Goal: Task Accomplishment & Management: Manage account settings

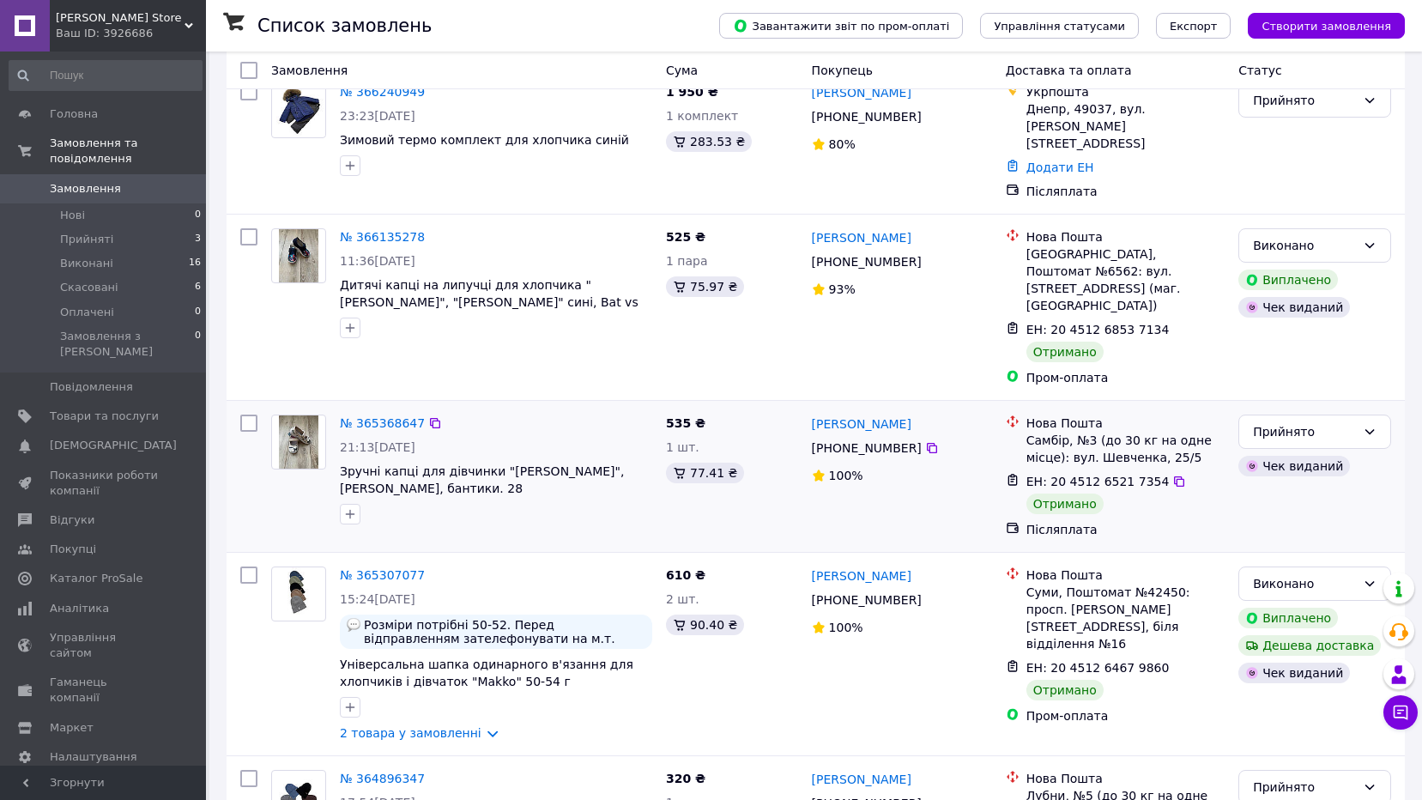
scroll to position [257, 0]
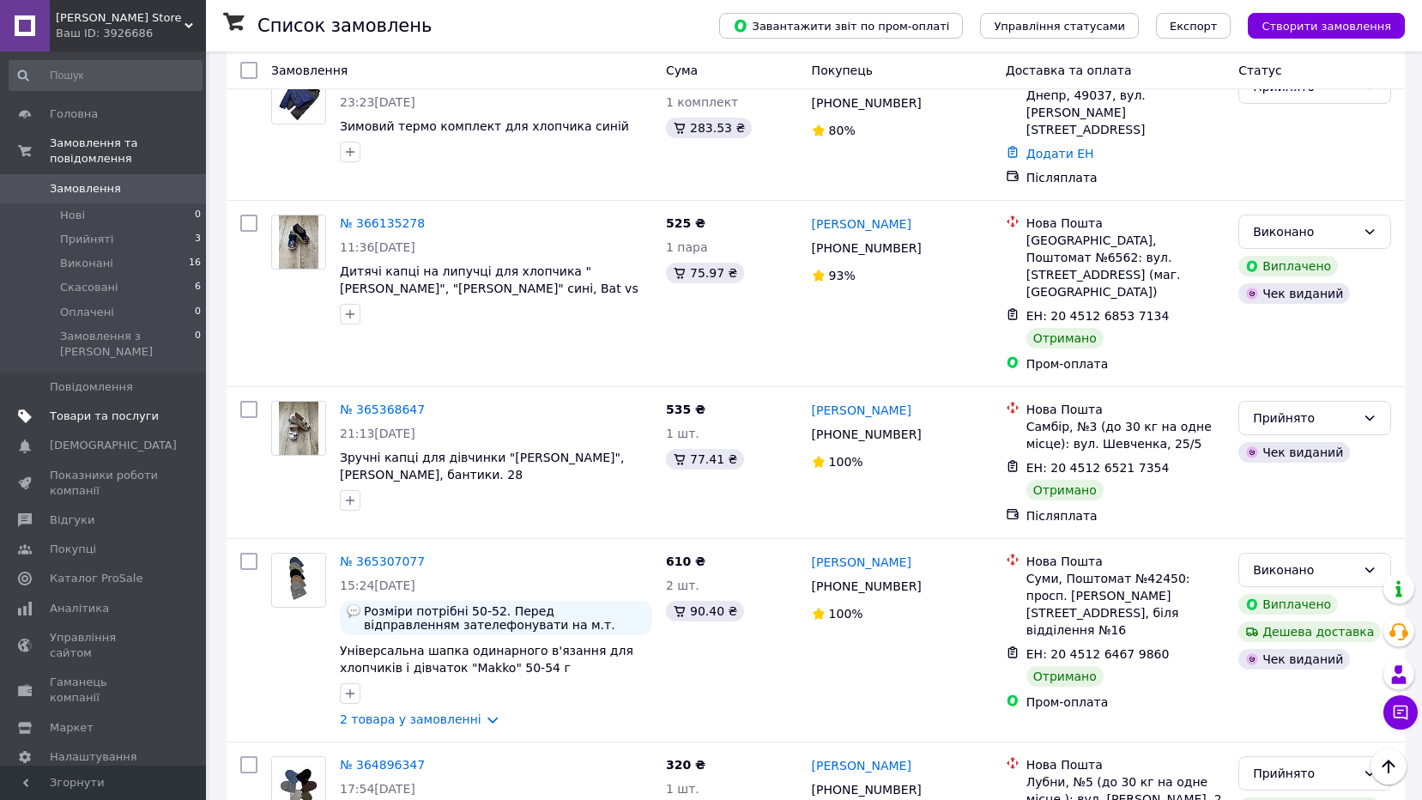
click at [102, 409] on span "Товари та послуги" at bounding box center [104, 416] width 109 height 15
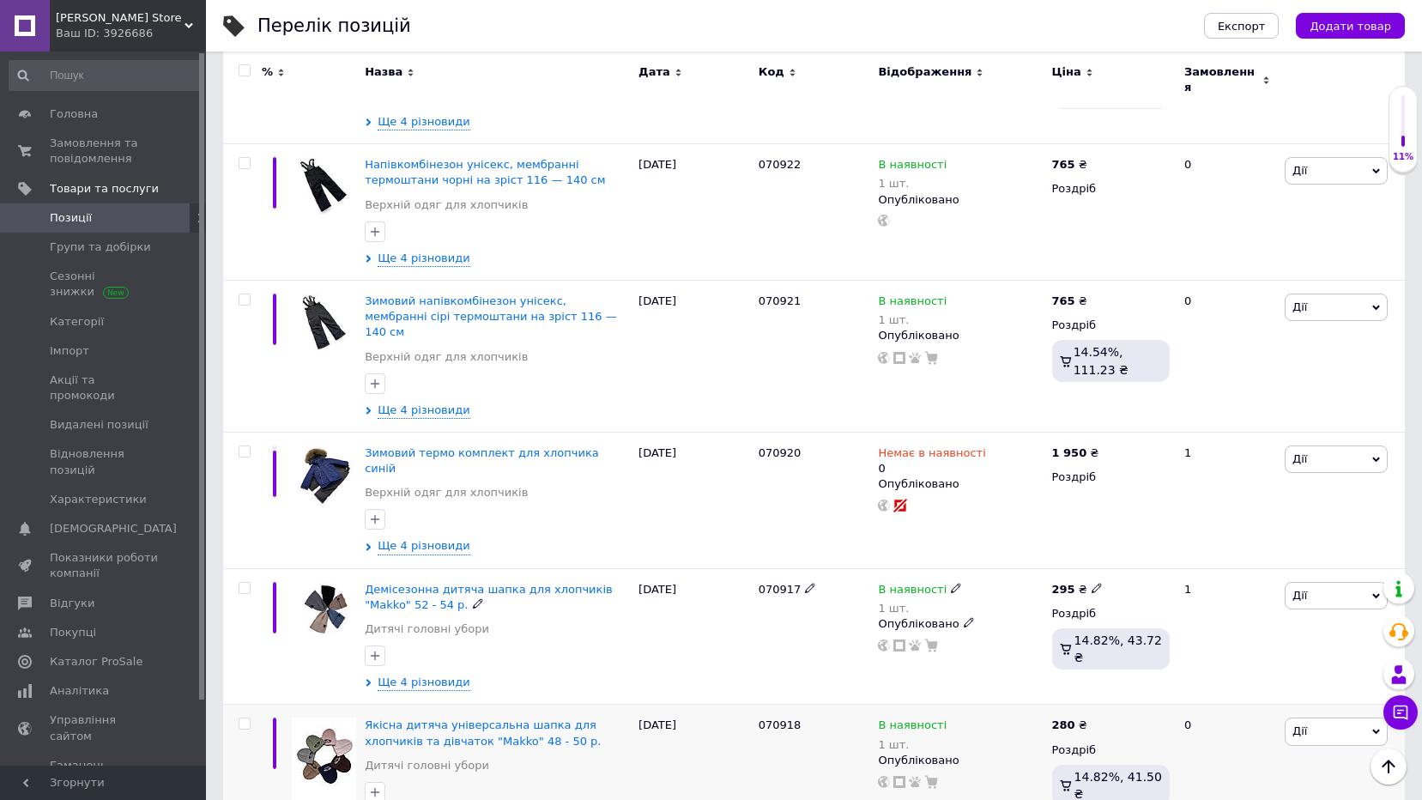
scroll to position [2291, 0]
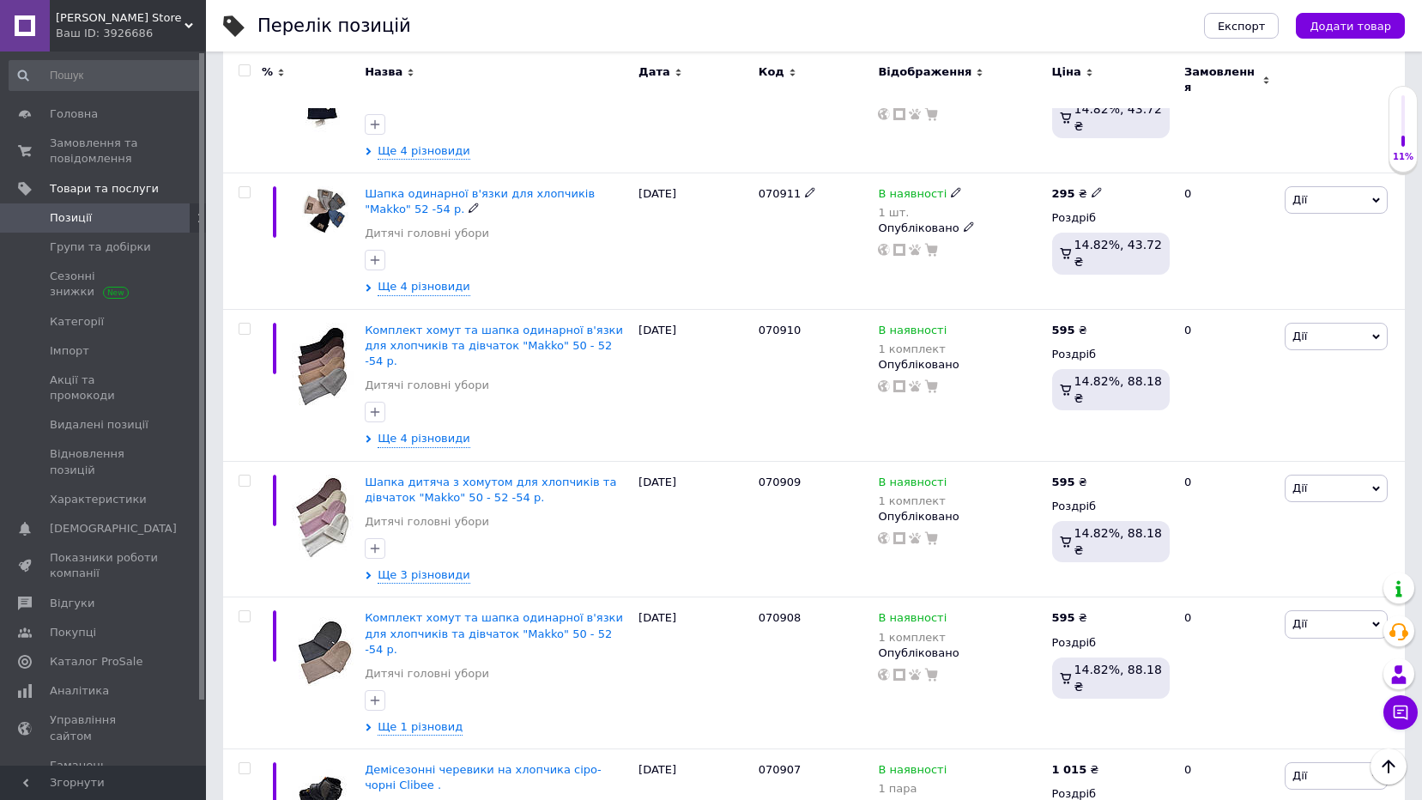
scroll to position [1030, 0]
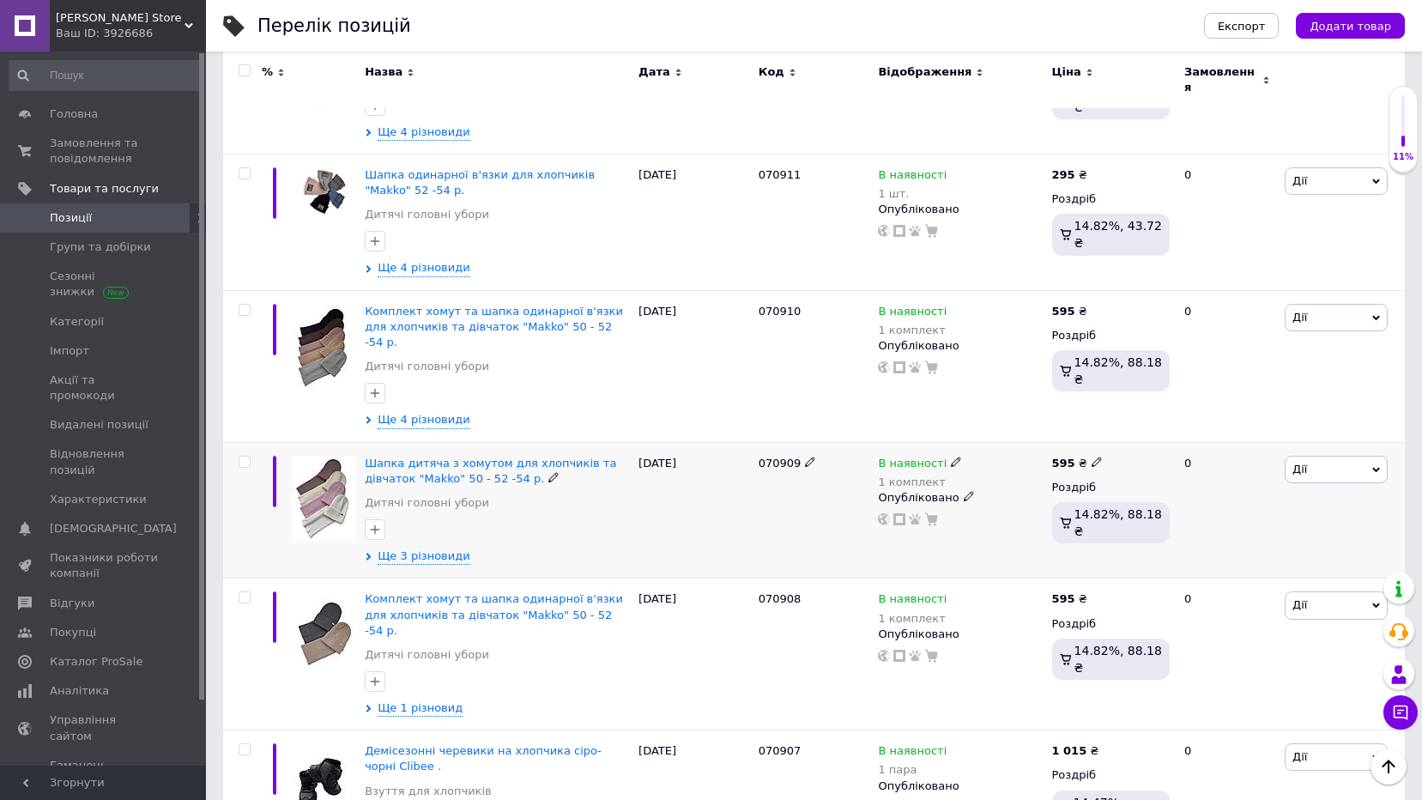
click at [312, 456] on img at bounding box center [324, 499] width 64 height 86
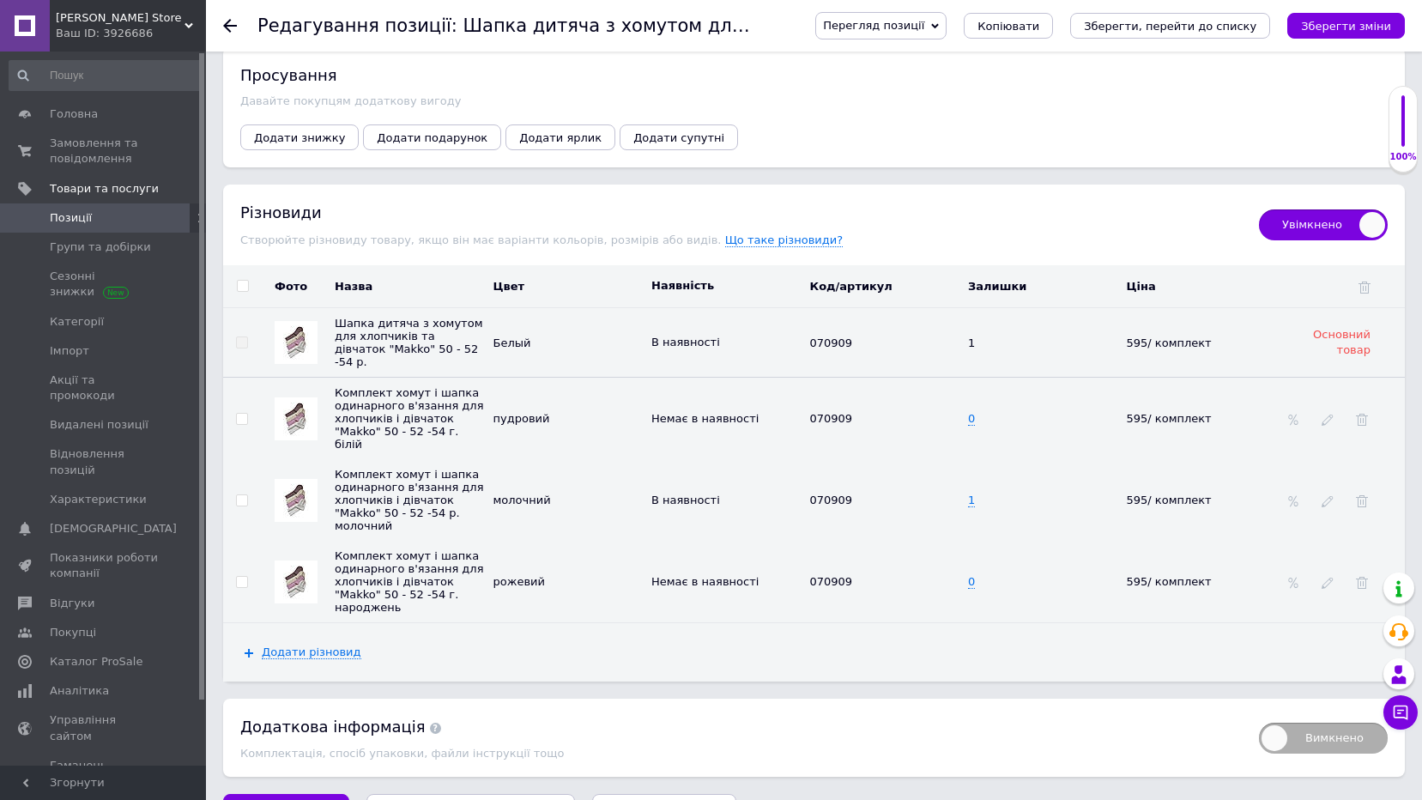
scroll to position [2007, 0]
click at [973, 336] on span "1" at bounding box center [971, 342] width 7 height 13
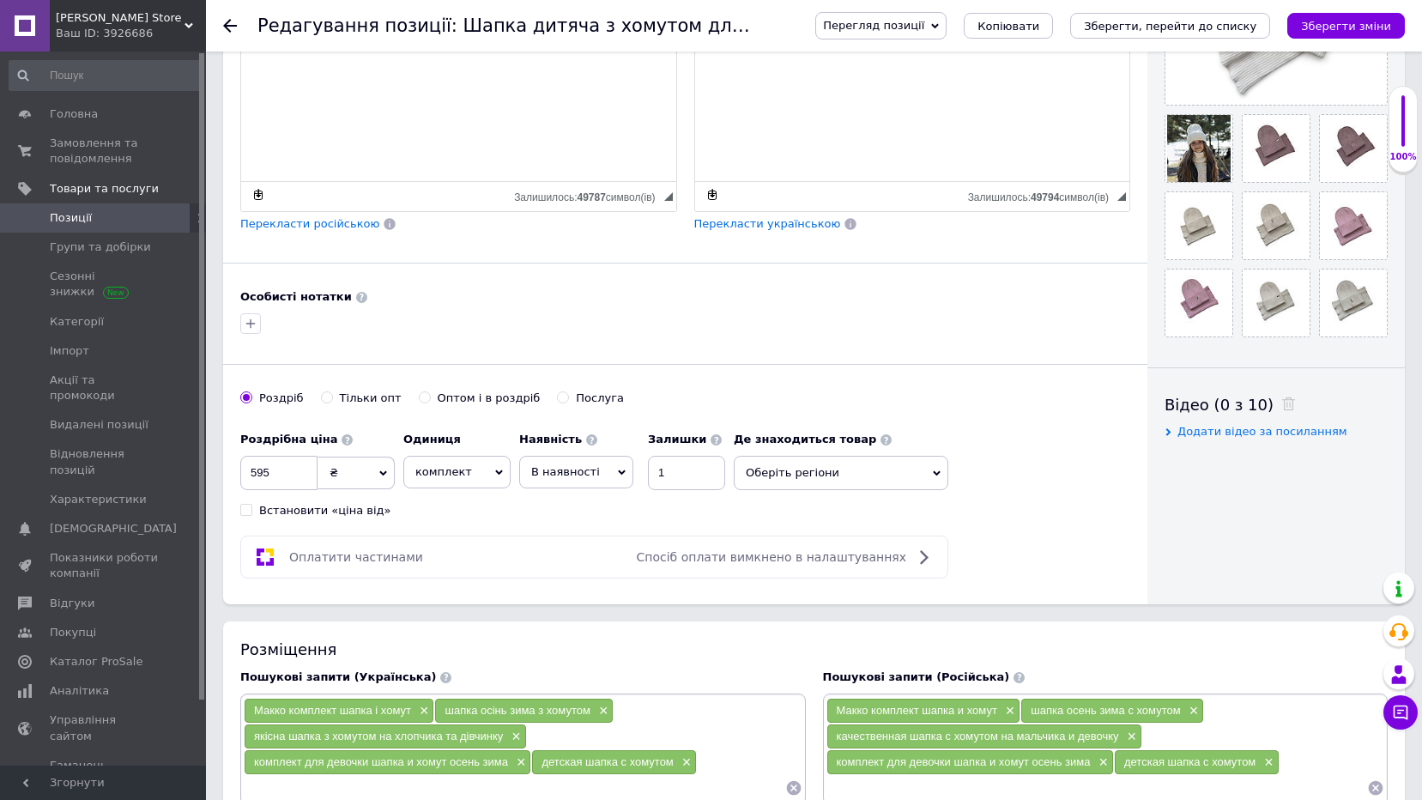
scroll to position [687, 0]
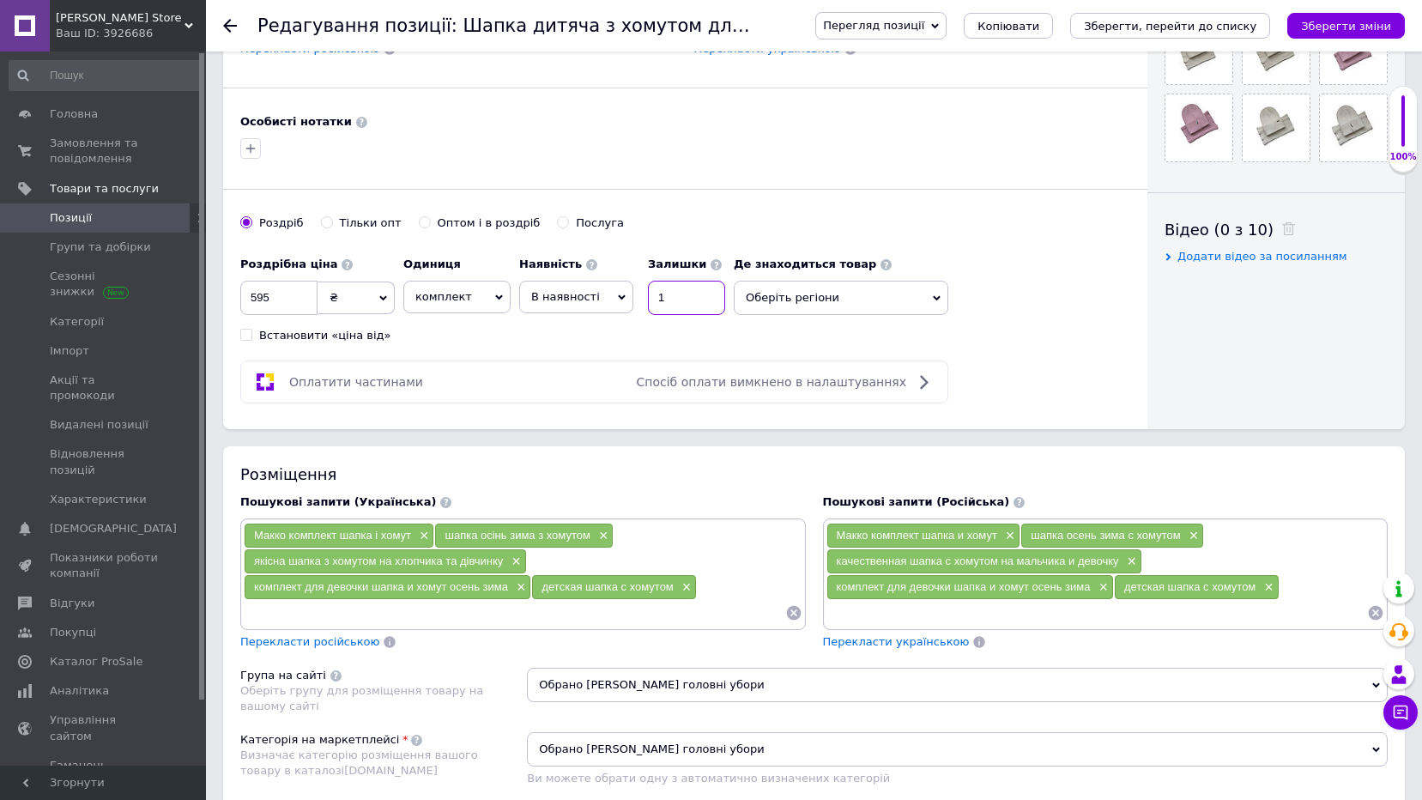
click at [675, 301] on input "1" at bounding box center [686, 298] width 77 height 34
type input "0"
click at [616, 300] on span "В наявності" at bounding box center [576, 297] width 114 height 33
click at [565, 340] on li "Немає в наявності" at bounding box center [576, 339] width 112 height 39
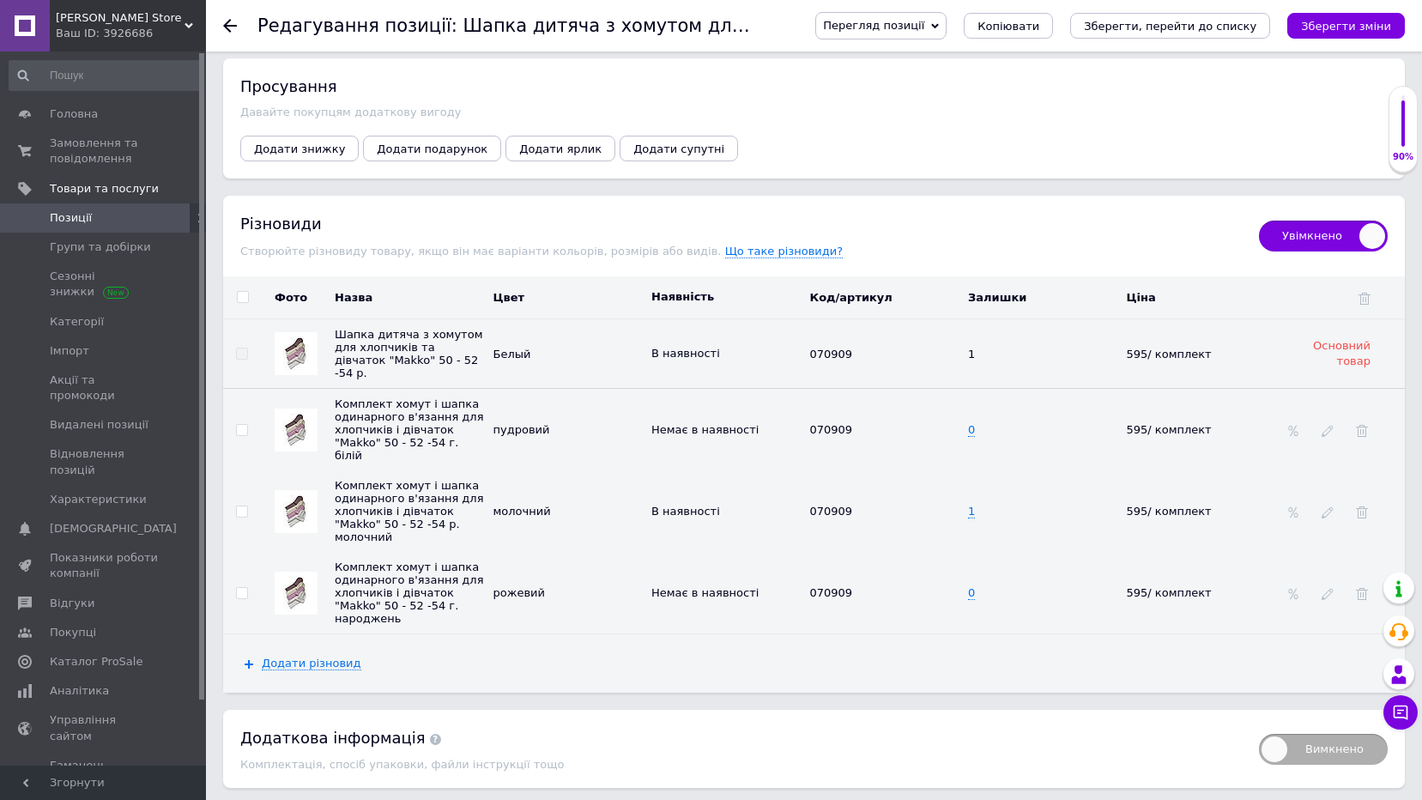
scroll to position [2007, 0]
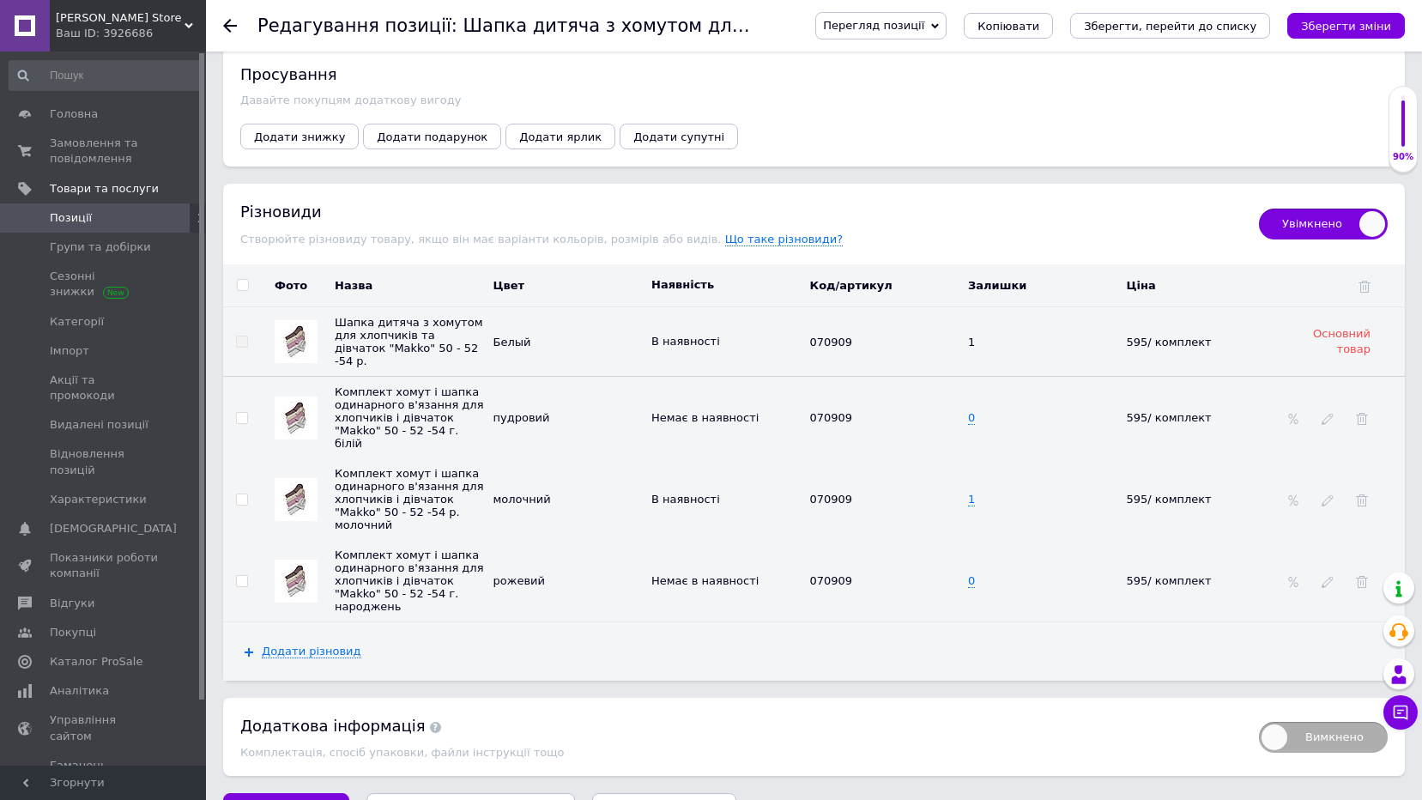
click at [286, 799] on span "Зберегти зміни" at bounding box center [286, 809] width 90 height 13
click at [227, 21] on icon at bounding box center [230, 26] width 14 height 14
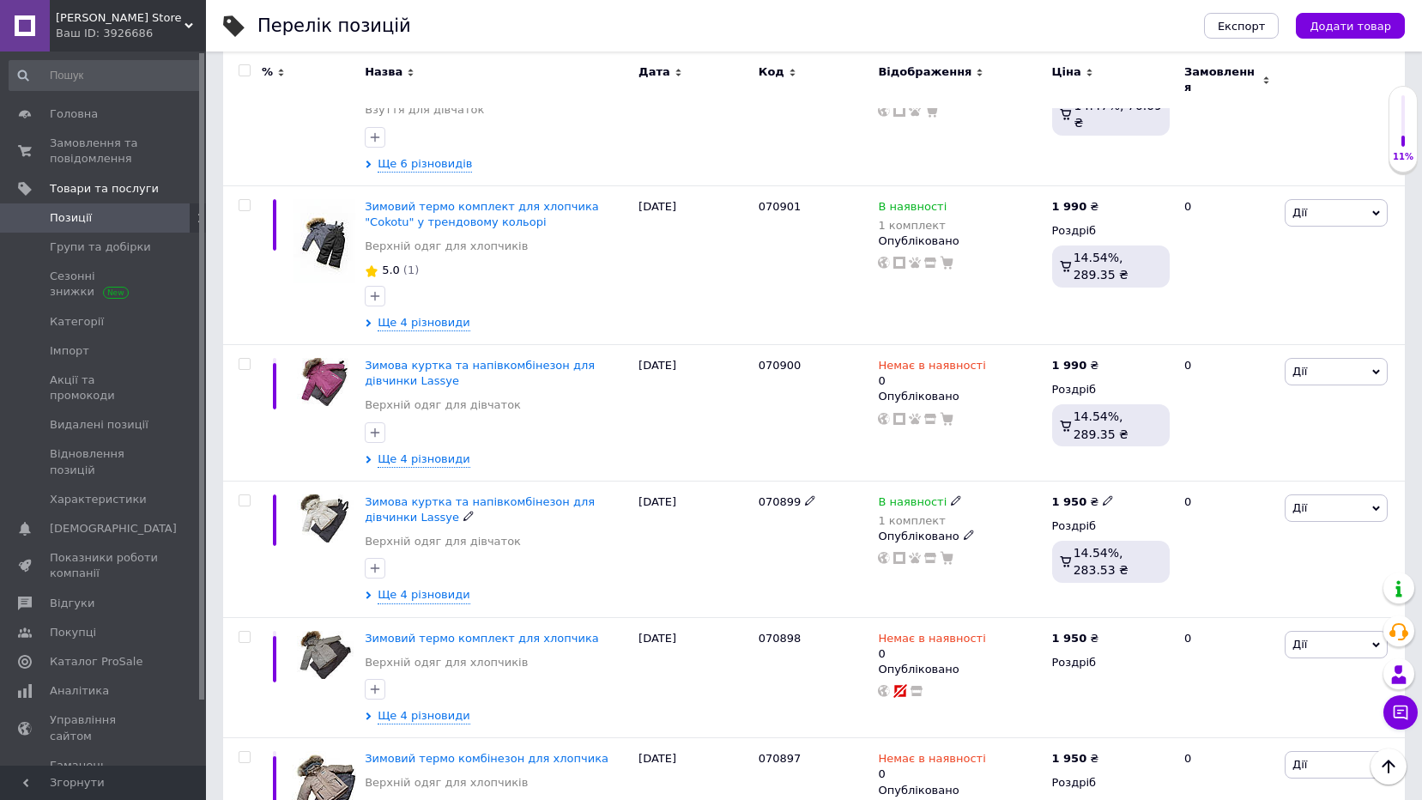
scroll to position [2328, 0]
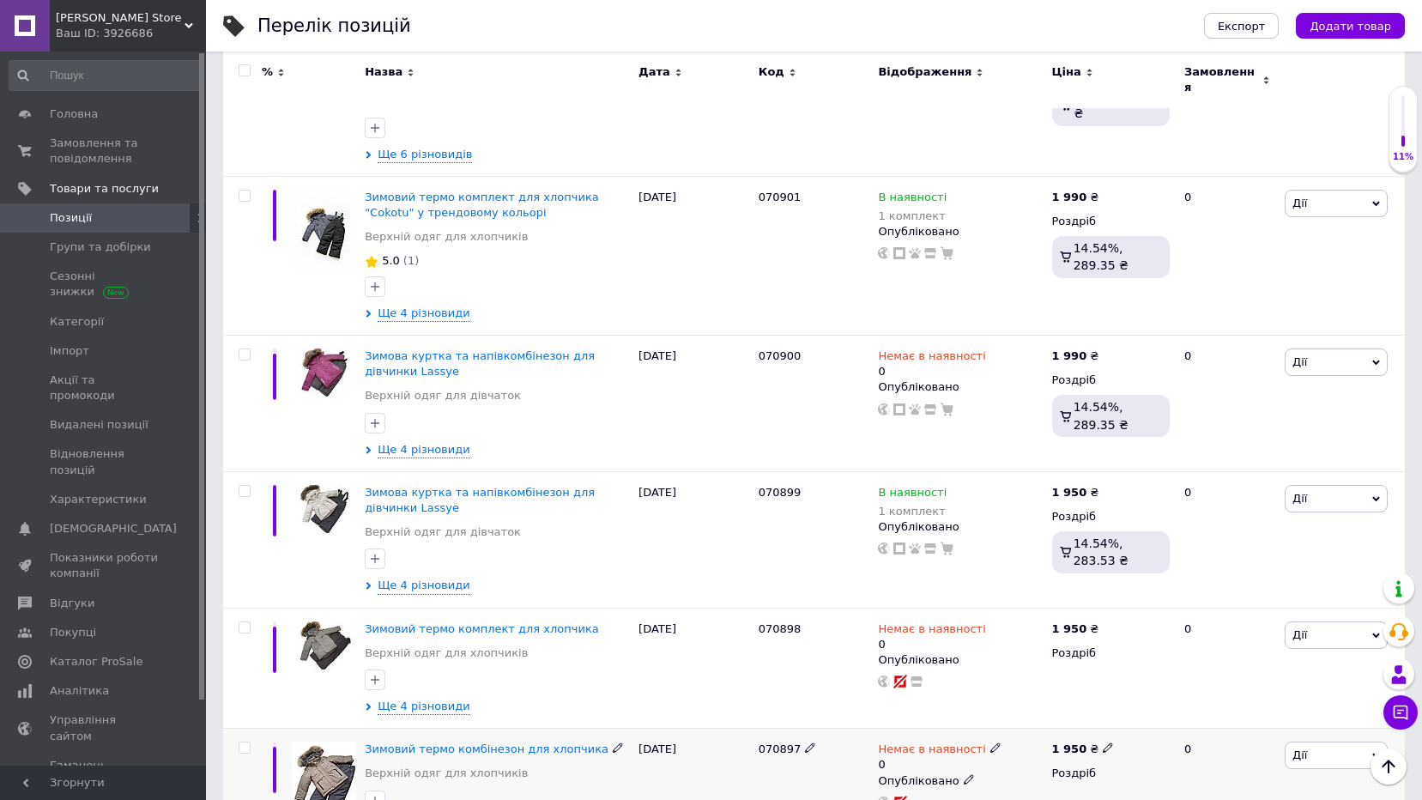
click at [326, 742] on img at bounding box center [324, 785] width 64 height 86
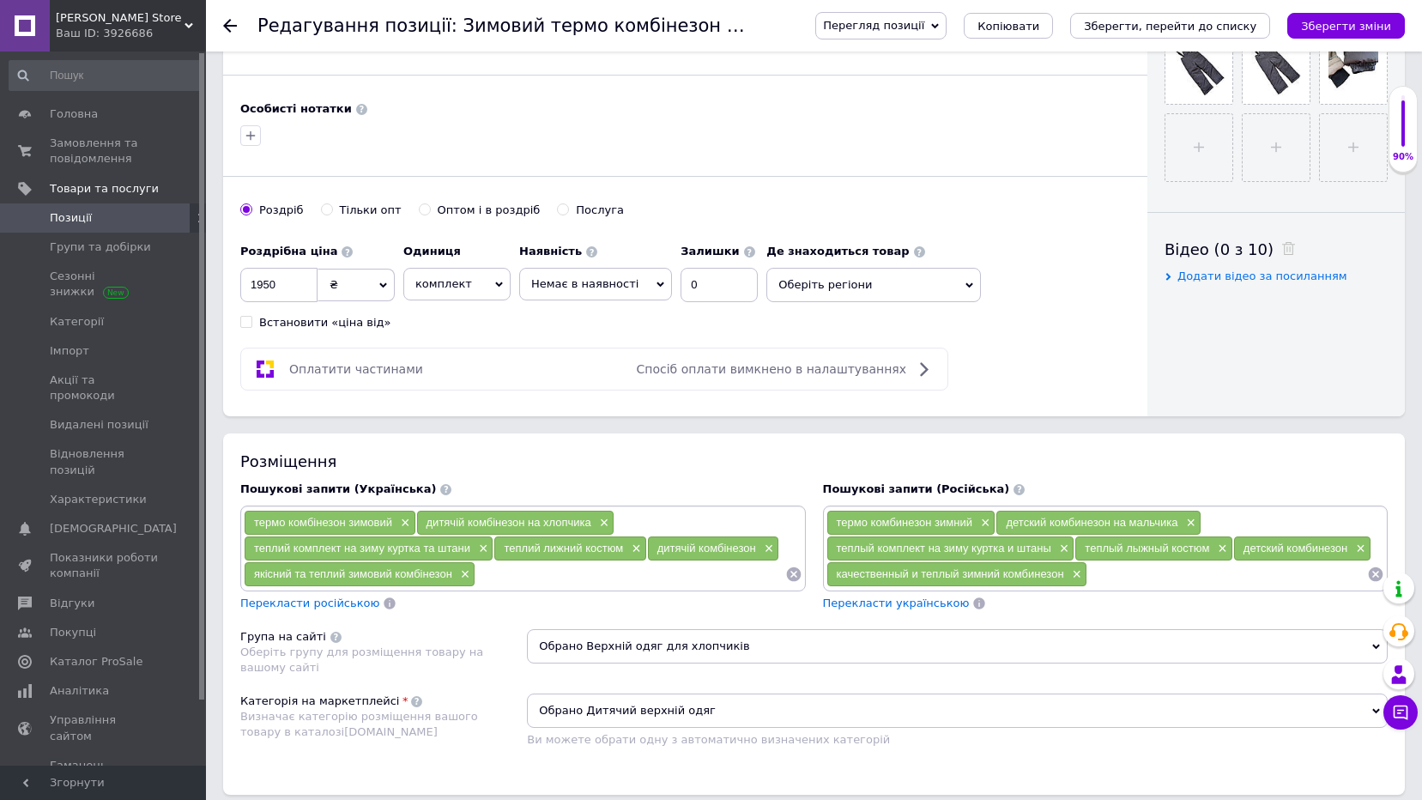
scroll to position [698, 0]
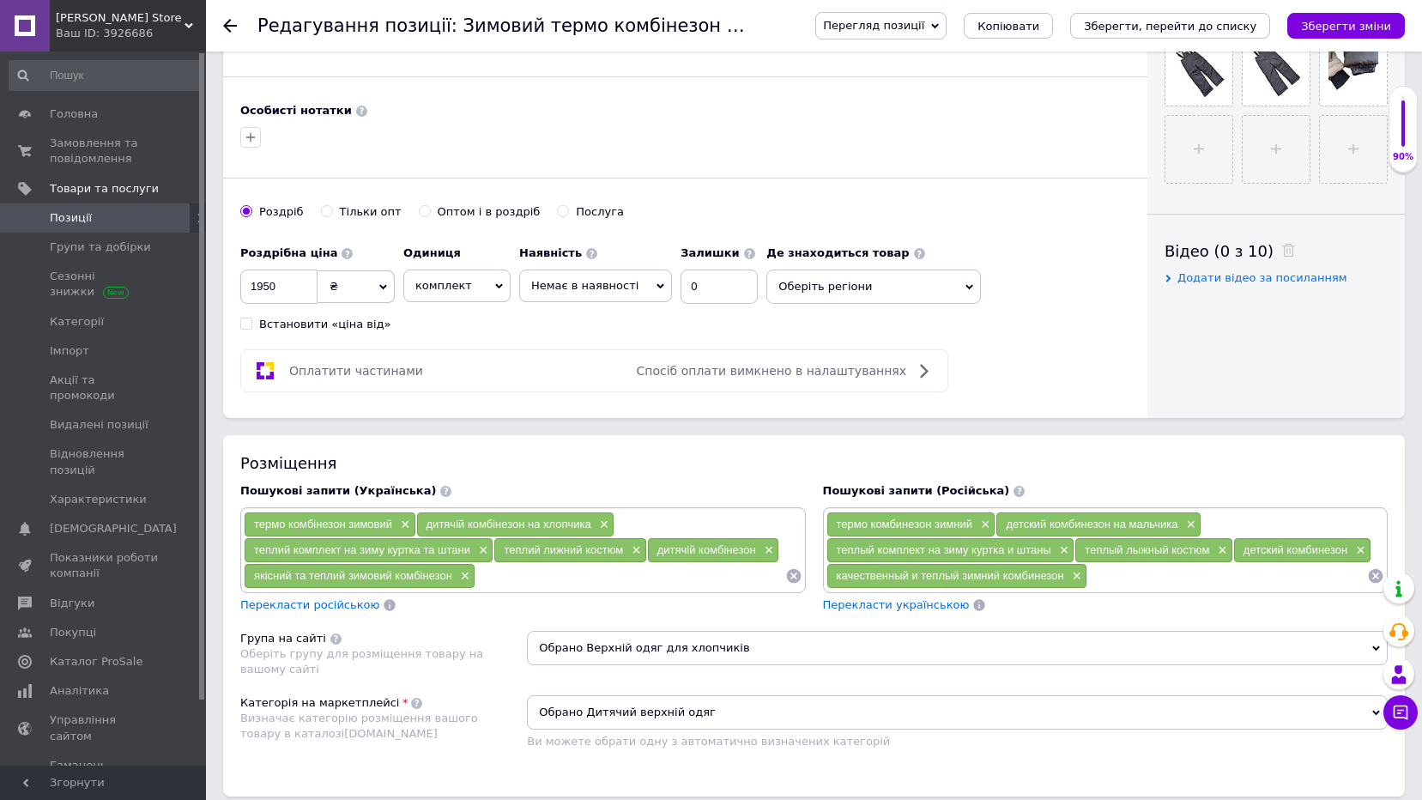
click at [635, 275] on span "Немає в наявності" at bounding box center [595, 285] width 153 height 33
click at [579, 319] on li "В наявності" at bounding box center [595, 321] width 151 height 24
click at [677, 292] on input "0" at bounding box center [686, 286] width 77 height 34
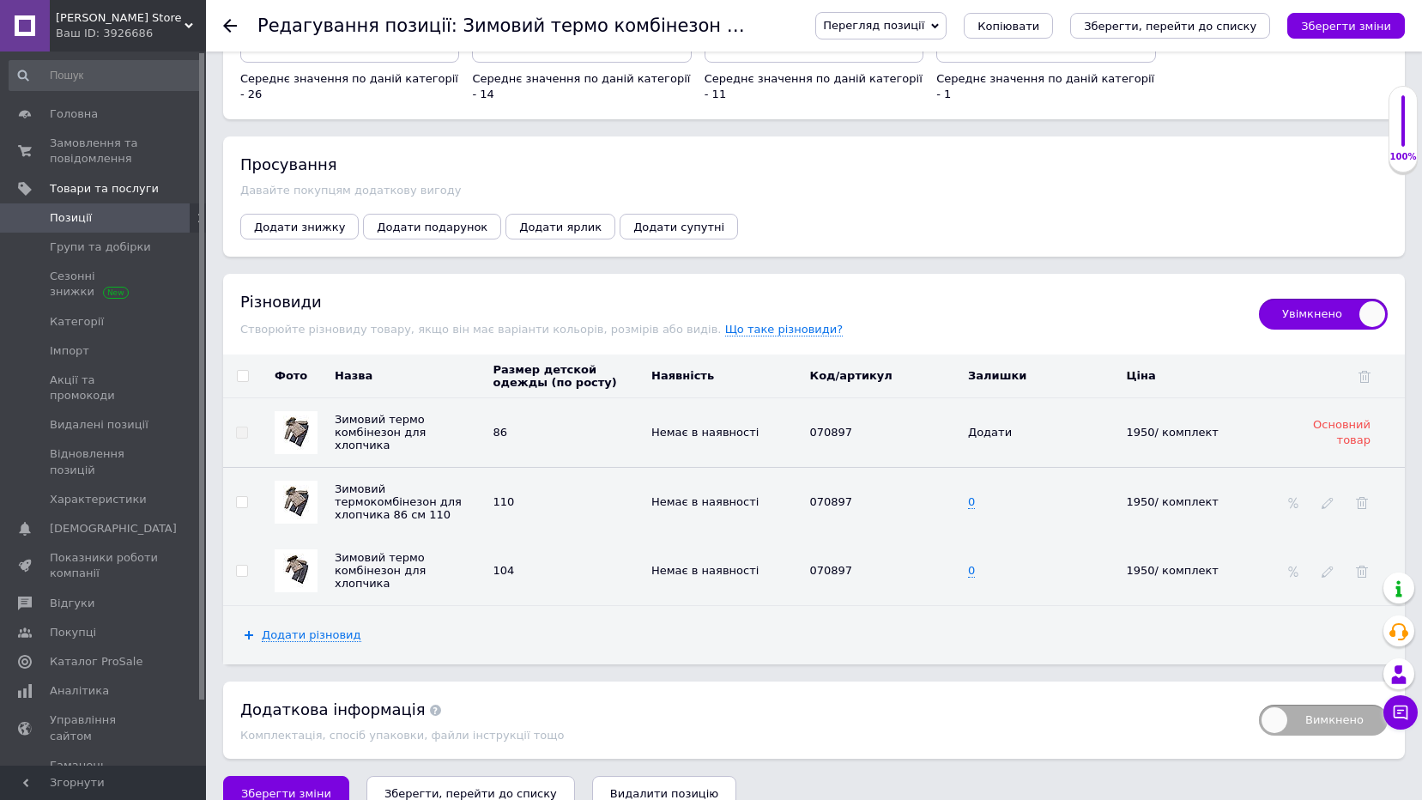
scroll to position [1896, 0]
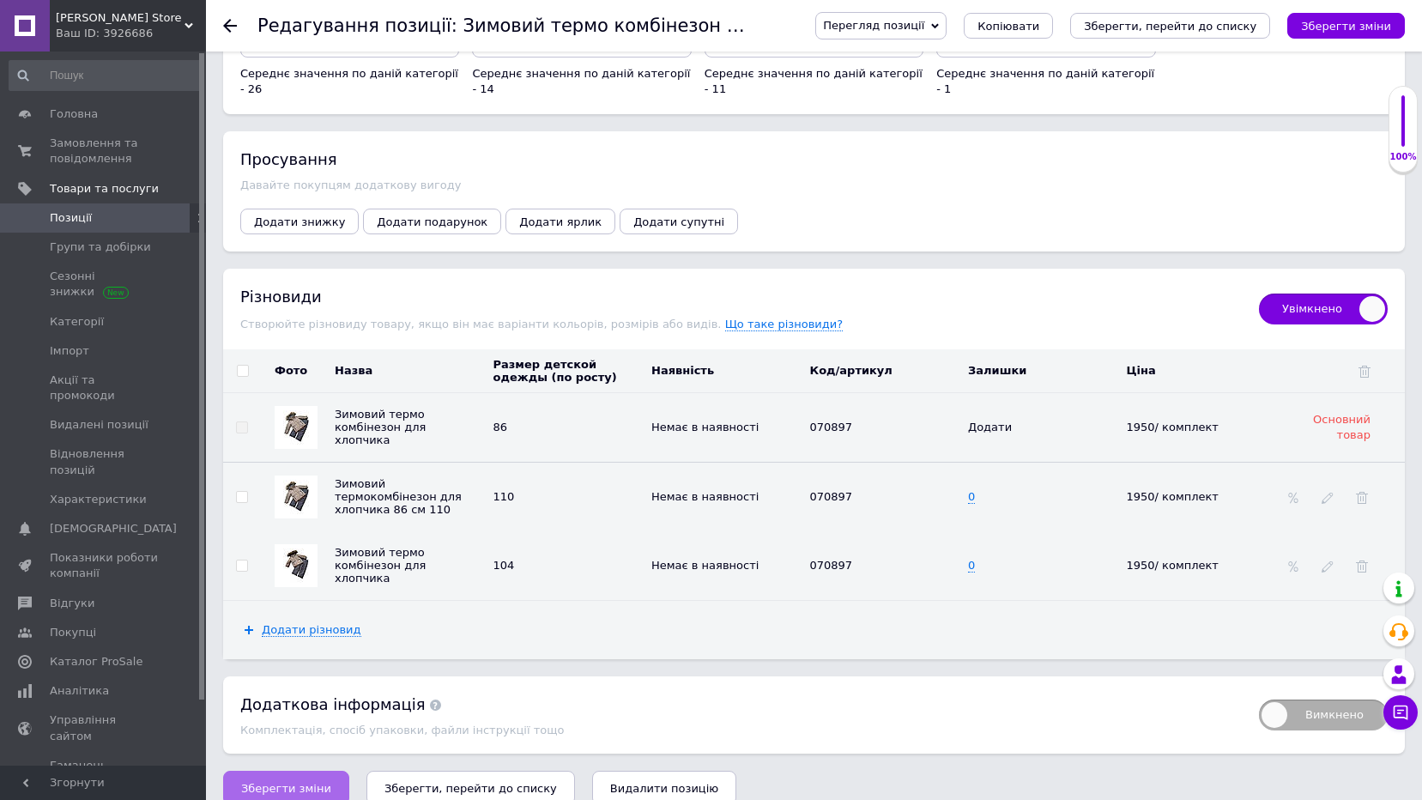
type input "1"
click at [303, 782] on span "Зберегти зміни" at bounding box center [286, 788] width 90 height 13
click at [222, 25] on div "Редагування позиції: Зимовий термо комбінезон для хлопчика Перегляд позиції Збе…" at bounding box center [814, 25] width 1216 height 51
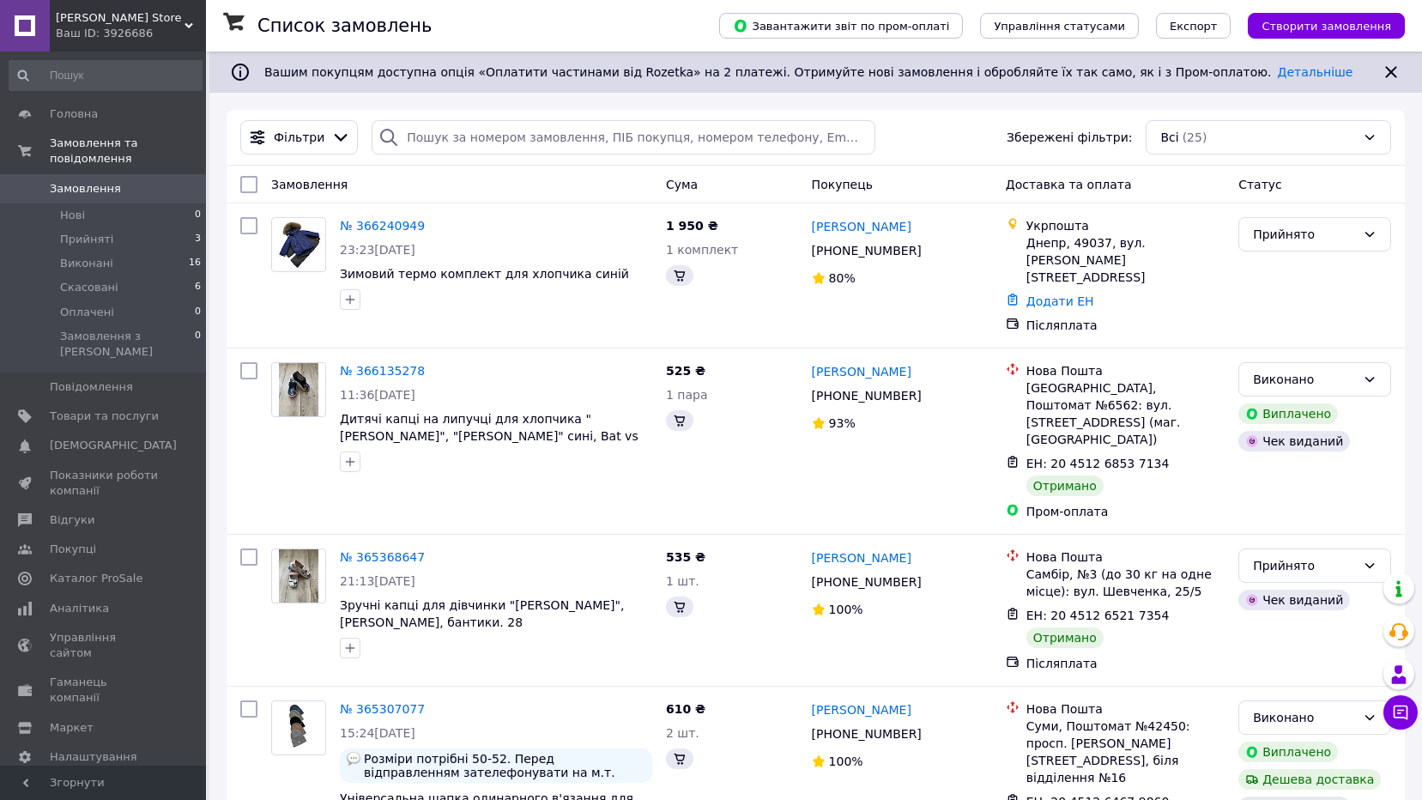
click at [67, 117] on span "Головна" at bounding box center [74, 113] width 48 height 15
click at [97, 601] on span "Аналітика" at bounding box center [79, 608] width 59 height 15
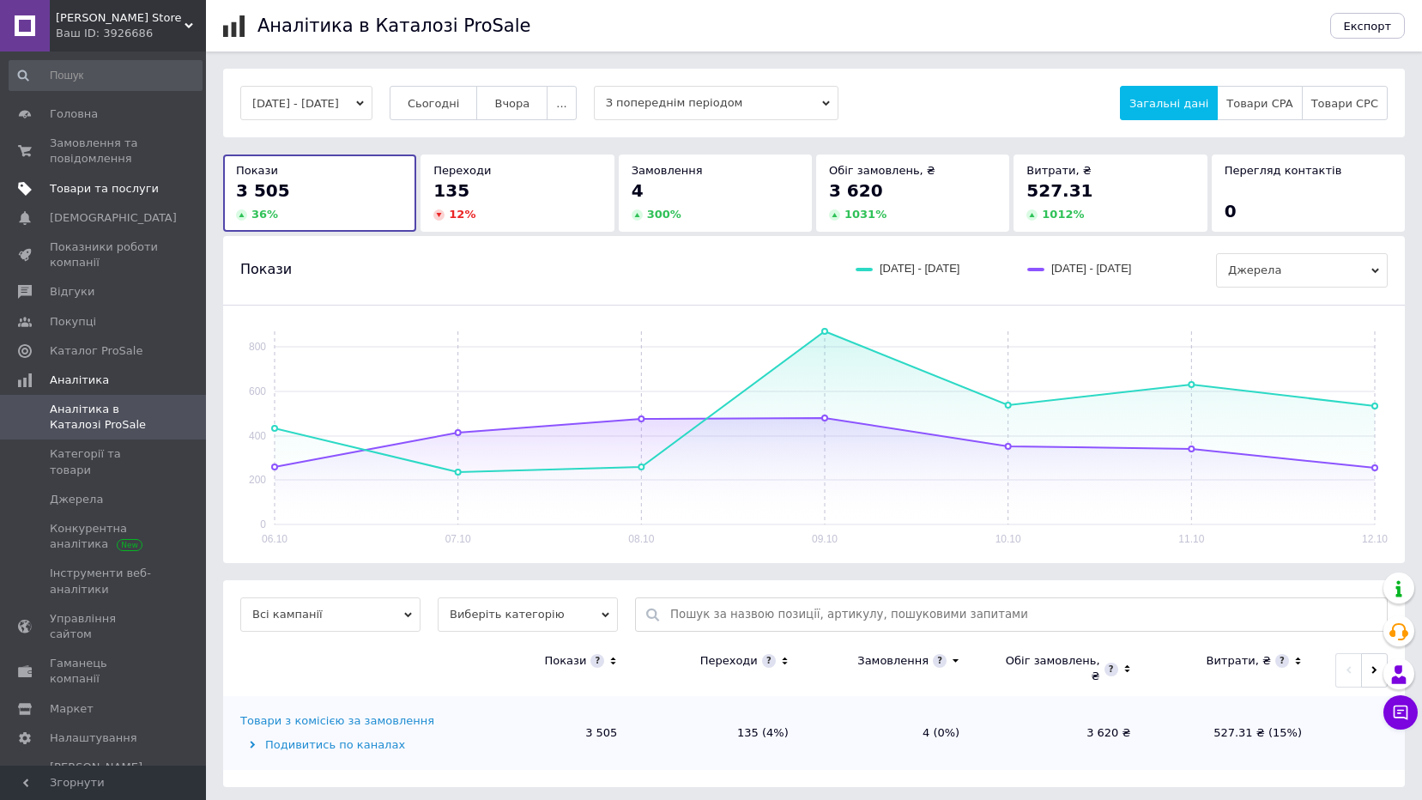
click at [64, 185] on span "Товари та послуги" at bounding box center [104, 188] width 109 height 15
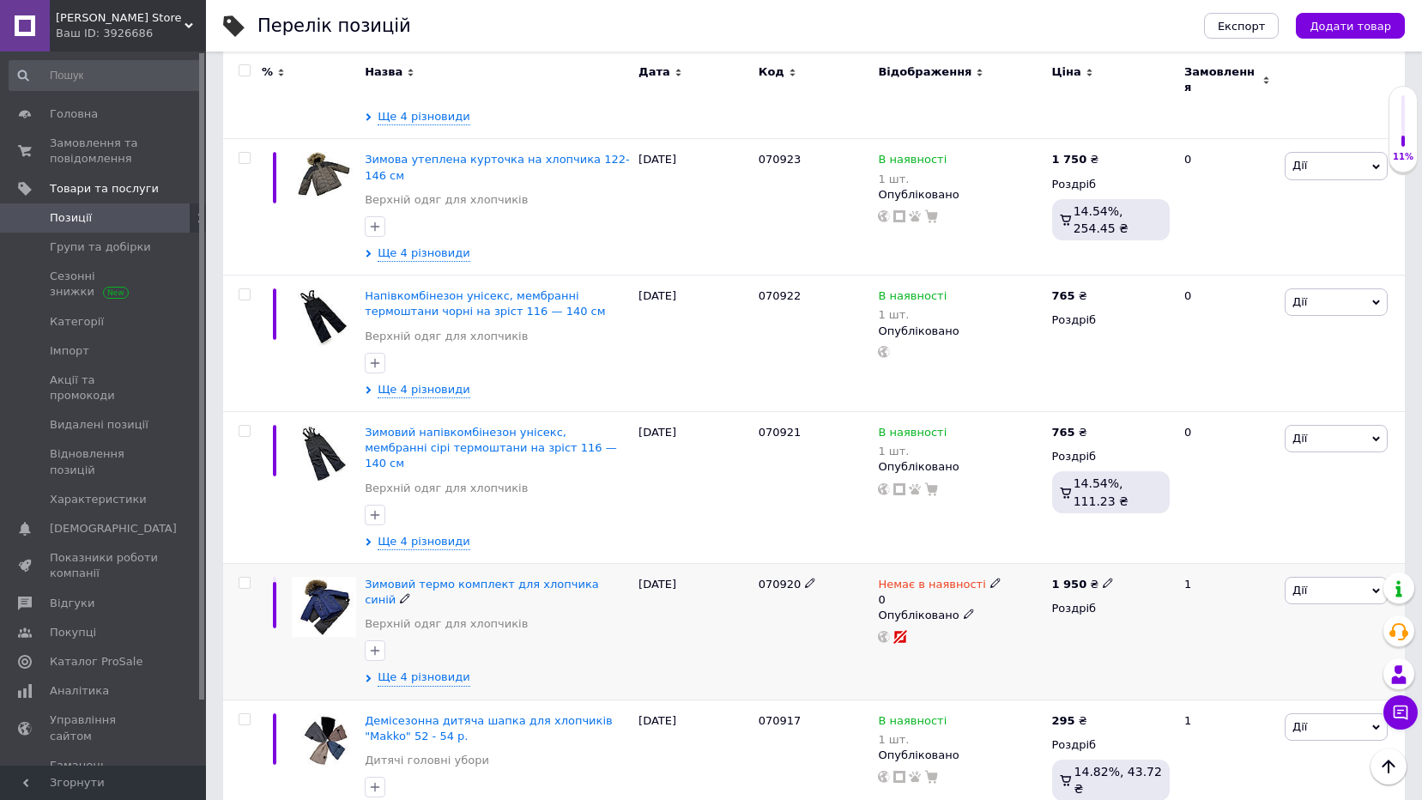
scroll to position [2291, 0]
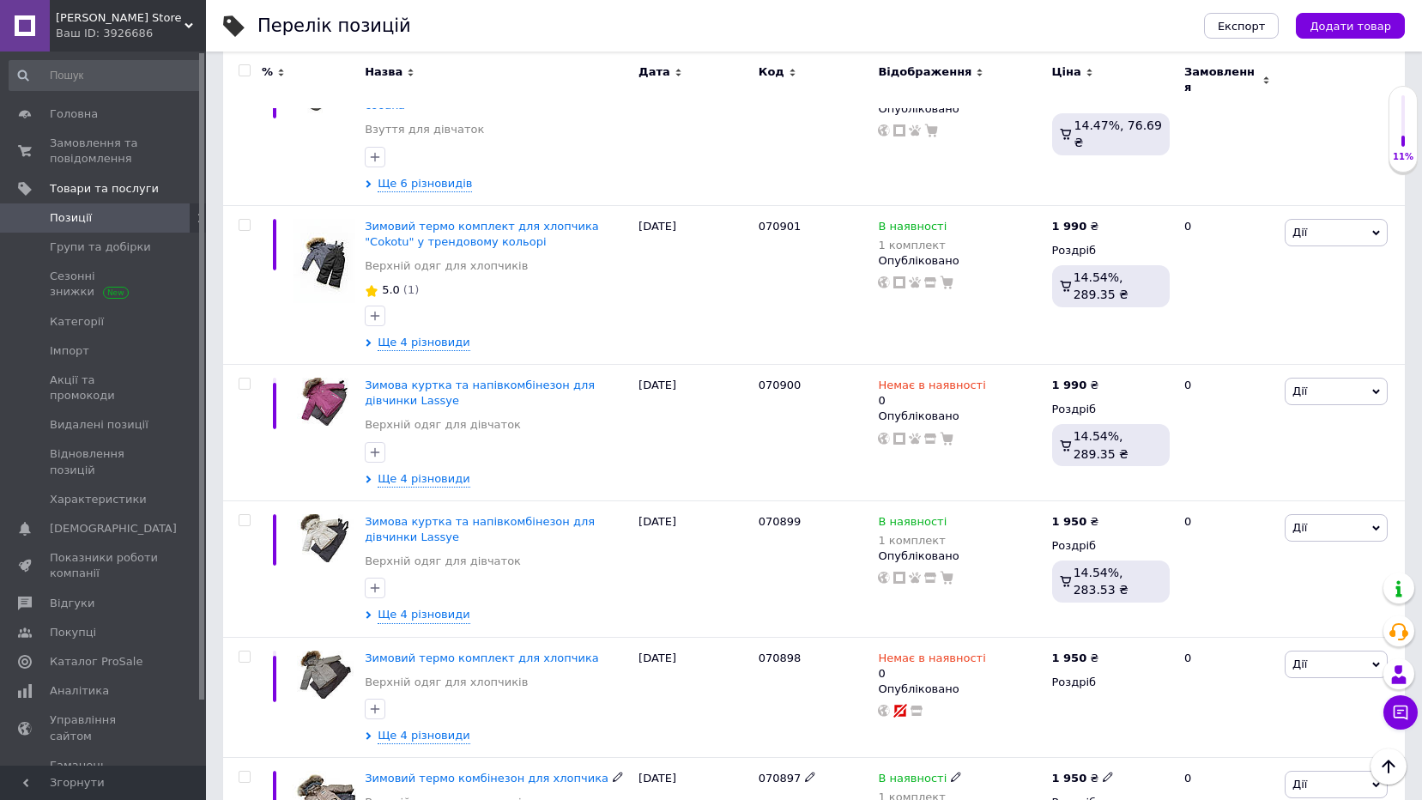
scroll to position [2328, 0]
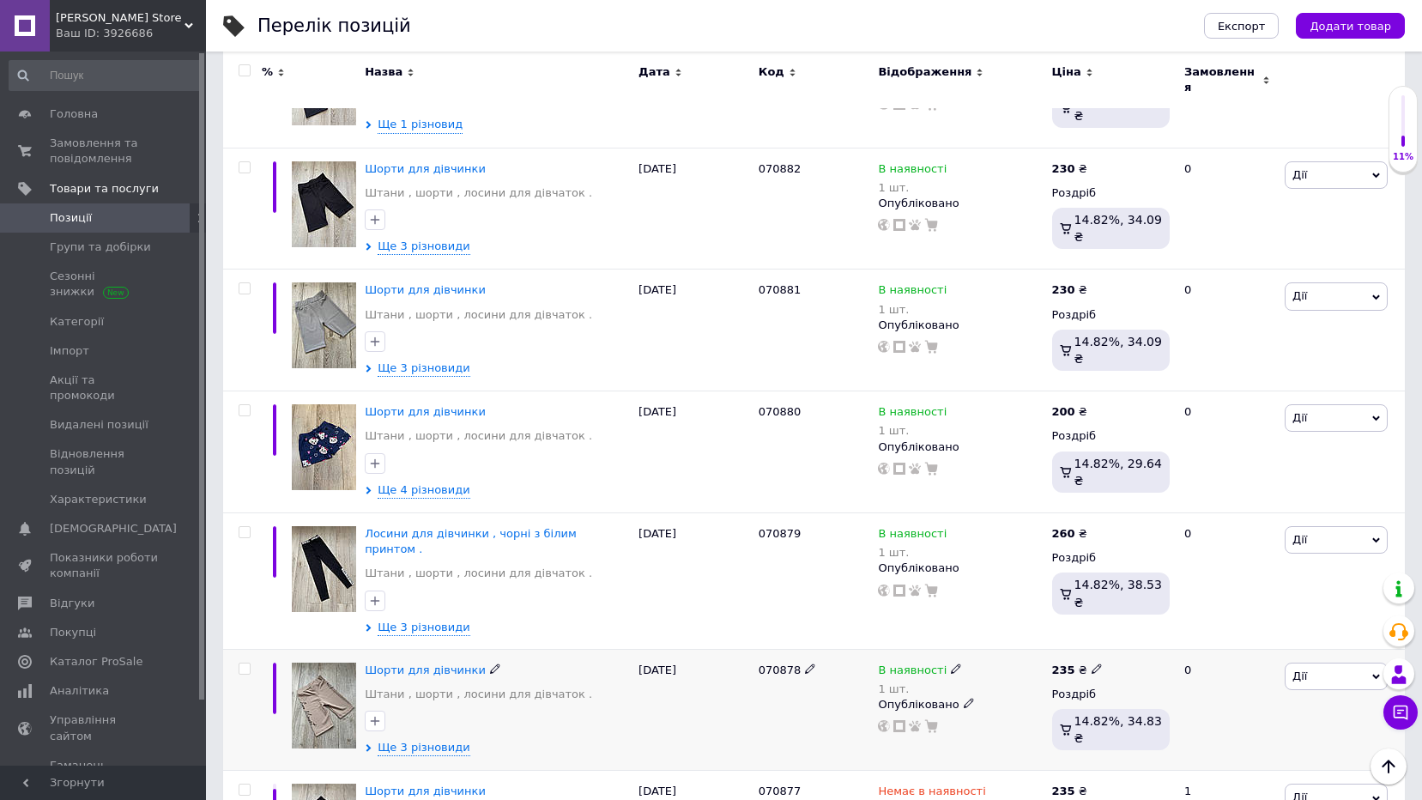
scroll to position [2438, 0]
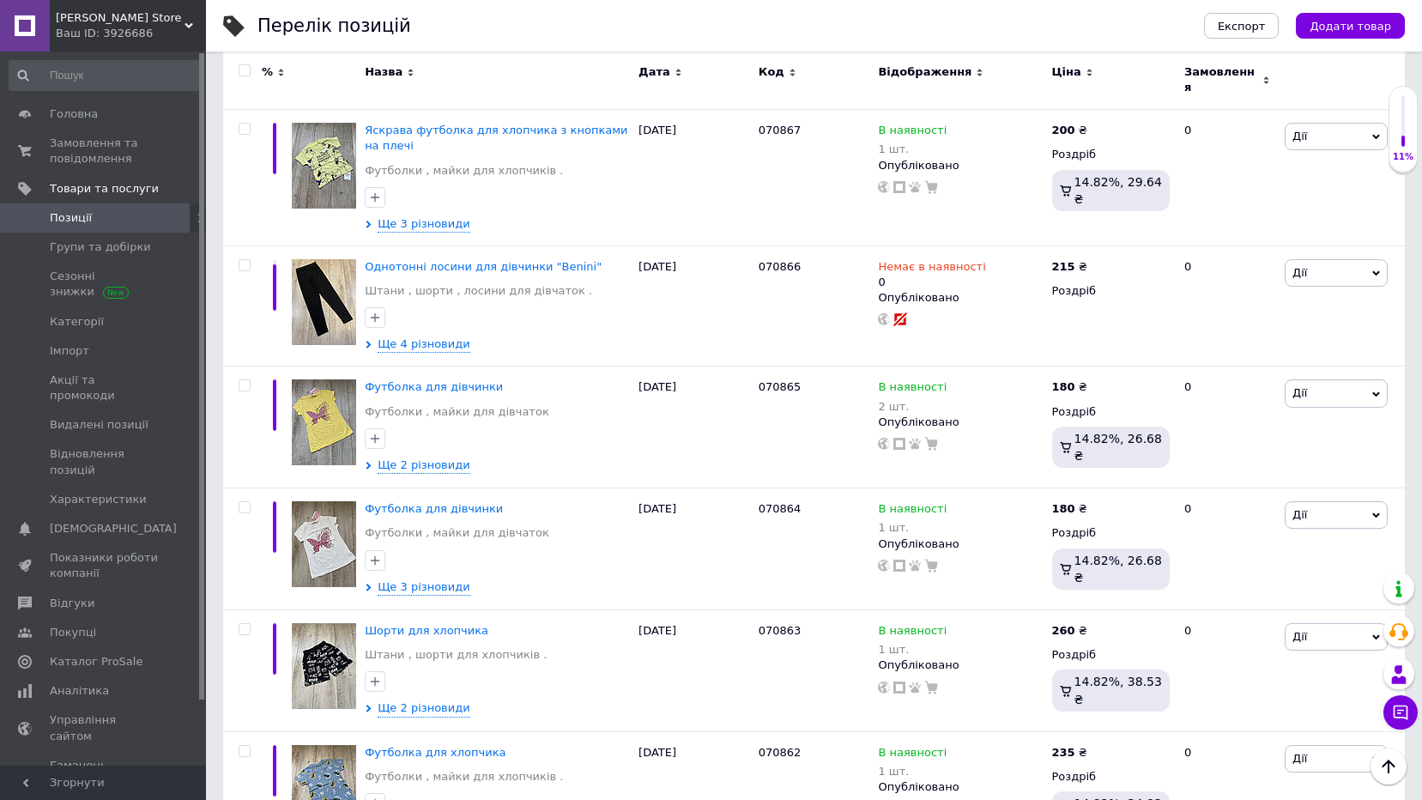
scroll to position [1421, 0]
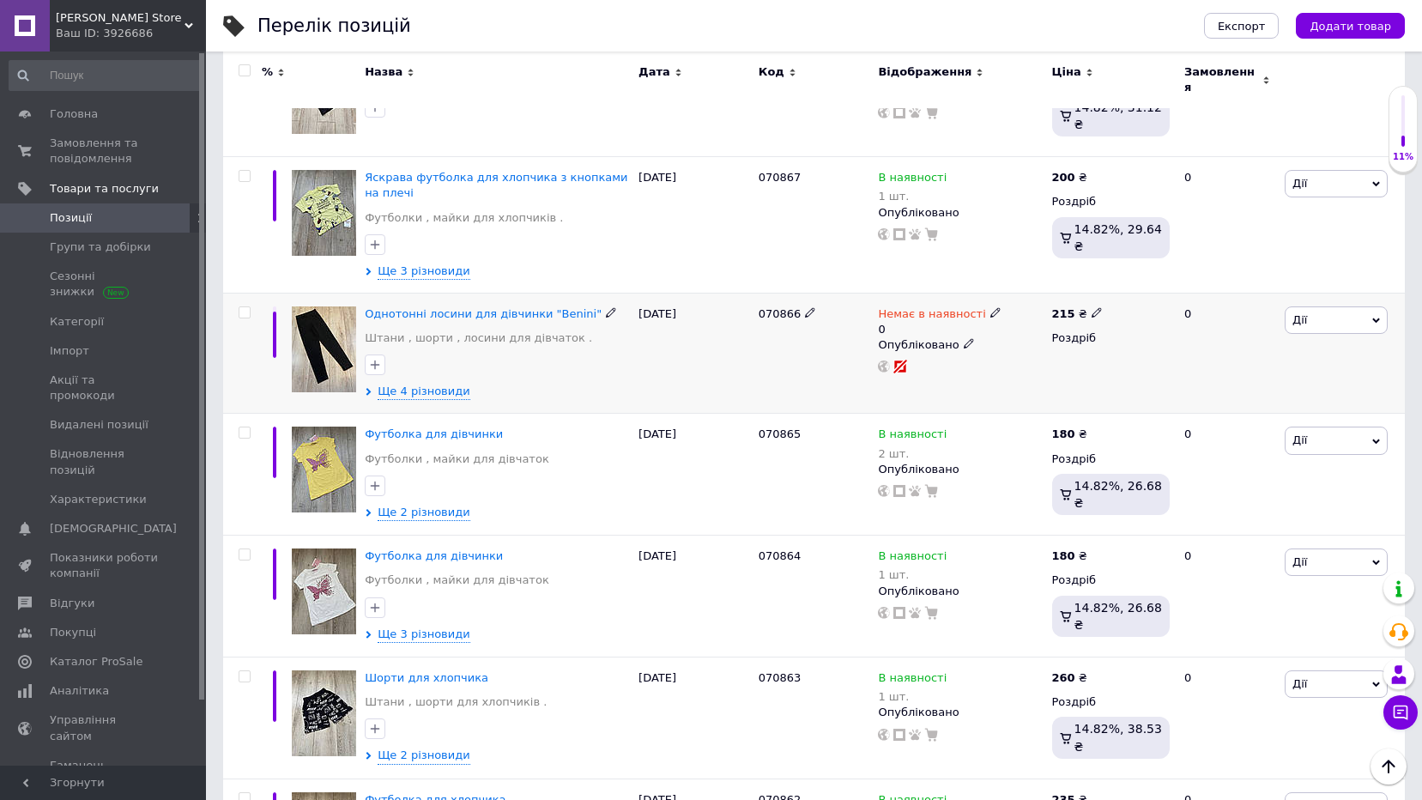
click at [336, 306] on img at bounding box center [324, 349] width 64 height 86
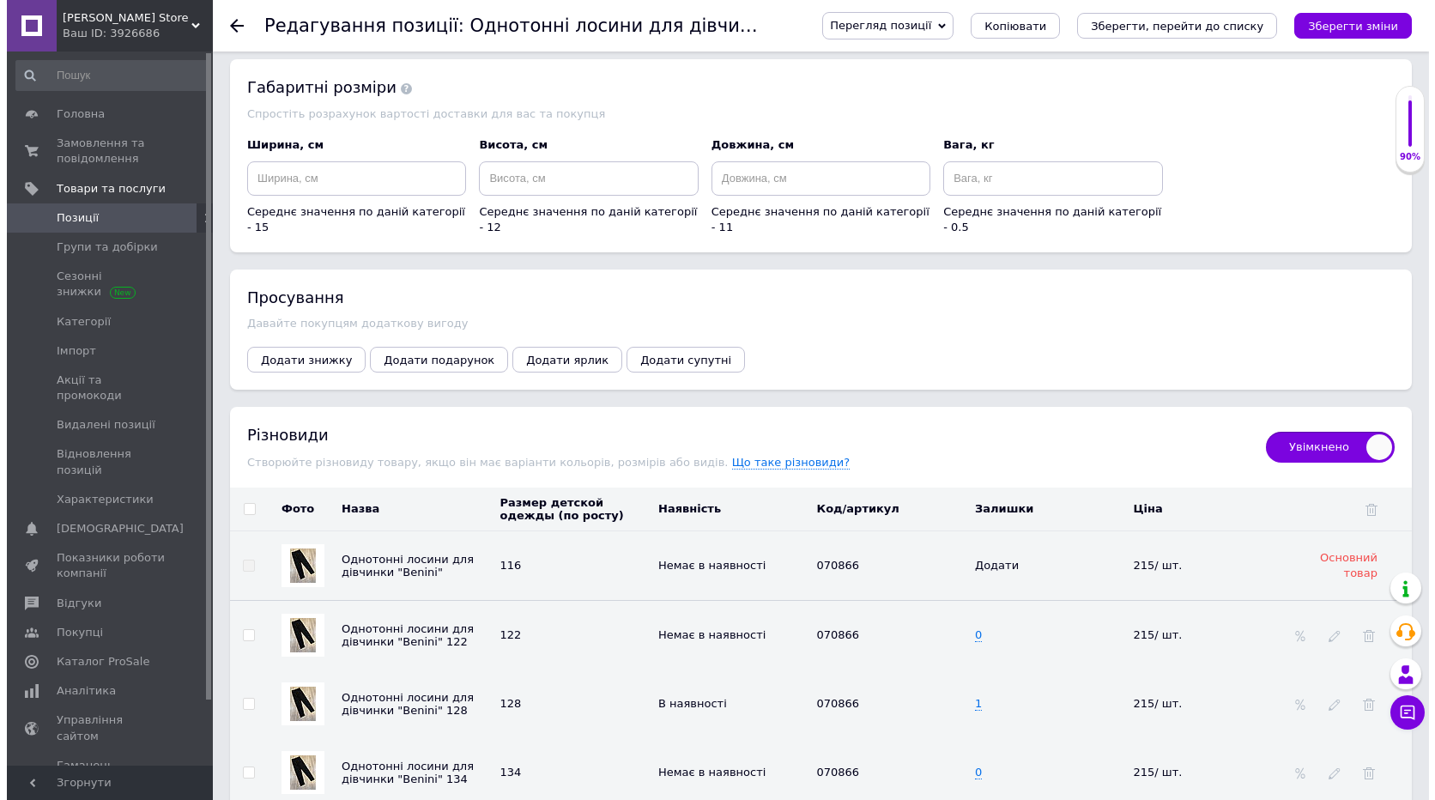
scroll to position [2033, 0]
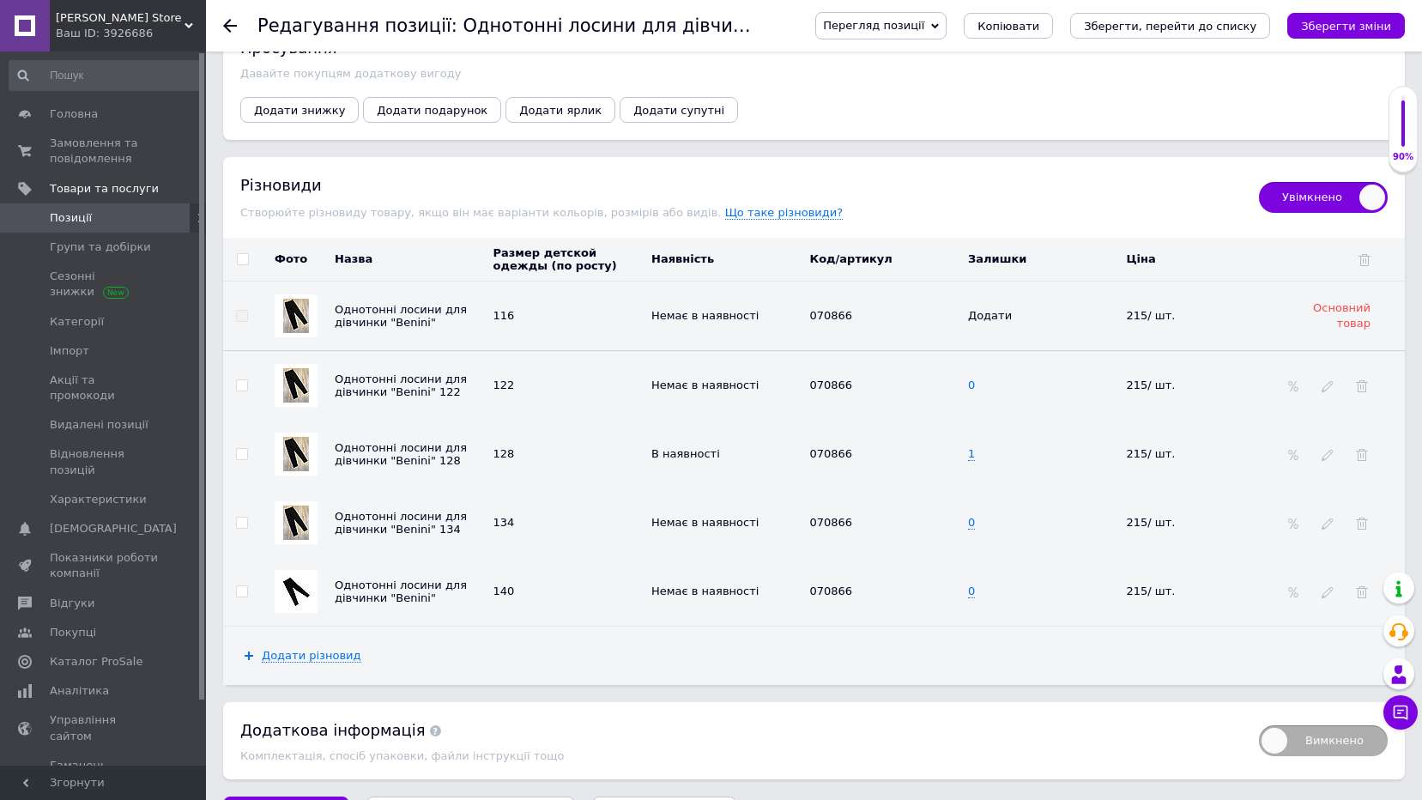
click at [971, 378] on span "0" at bounding box center [971, 385] width 7 height 14
type input "1"
click at [227, 796] on button "Зберегти зміни" at bounding box center [286, 813] width 126 height 34
click at [1328, 380] on icon at bounding box center [1328, 386] width 12 height 12
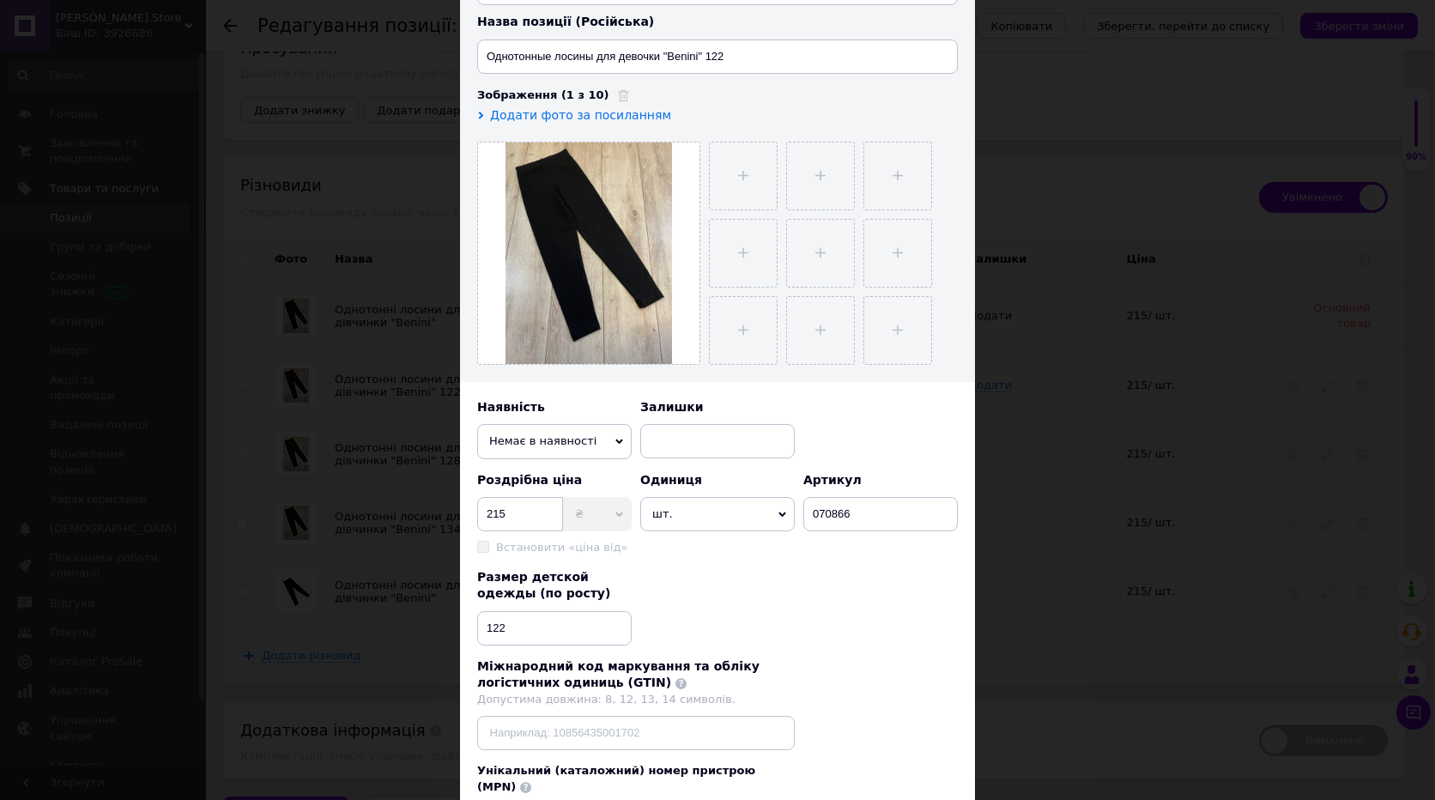
scroll to position [343, 0]
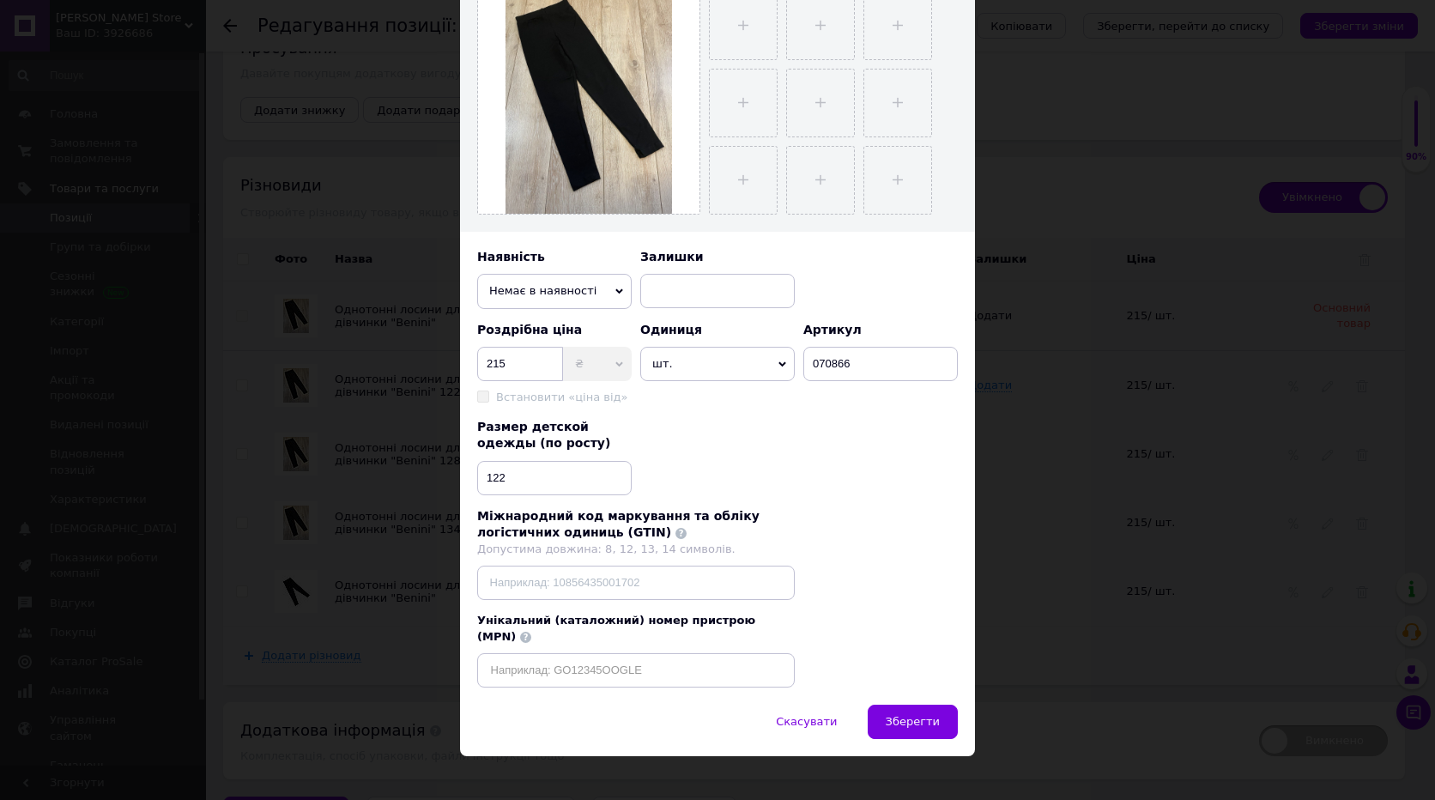
click at [593, 295] on span "Немає в наявності" at bounding box center [554, 291] width 154 height 34
click at [547, 321] on li "В наявності" at bounding box center [554, 325] width 154 height 26
click at [664, 289] on input at bounding box center [717, 291] width 154 height 34
type input "1"
click at [895, 715] on span "Зберегти" at bounding box center [913, 721] width 54 height 13
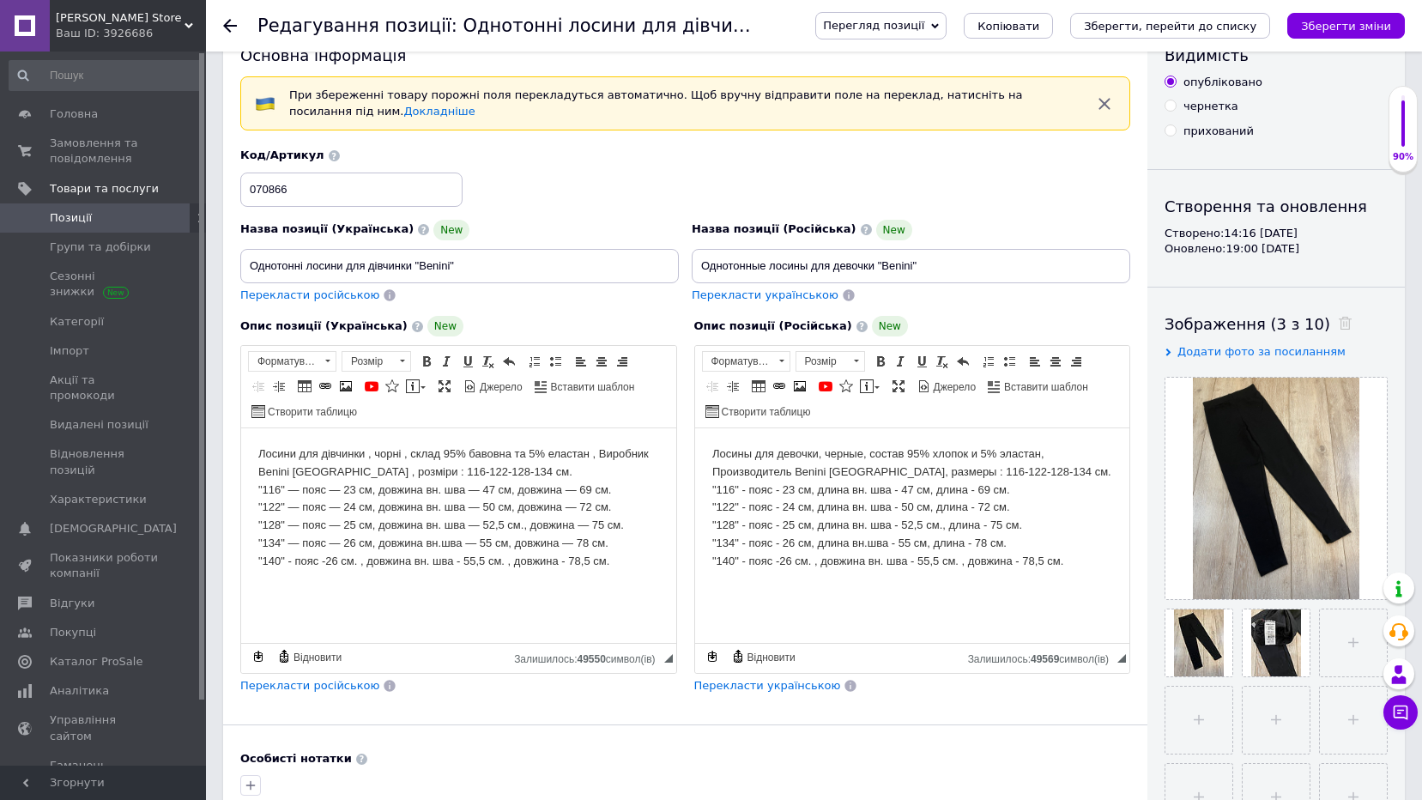
scroll to position [0, 0]
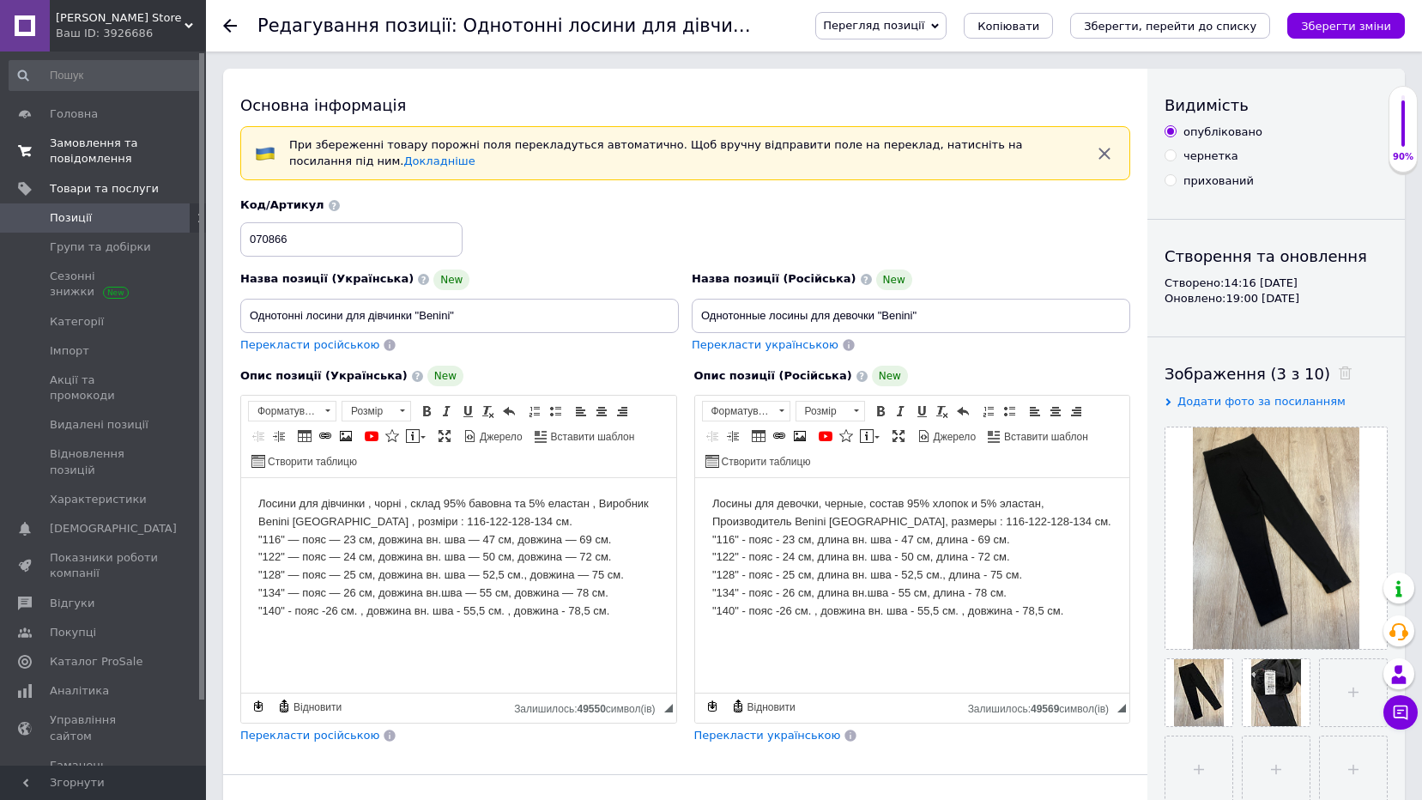
click at [117, 148] on span "Замовлення та повідомлення" at bounding box center [104, 151] width 109 height 31
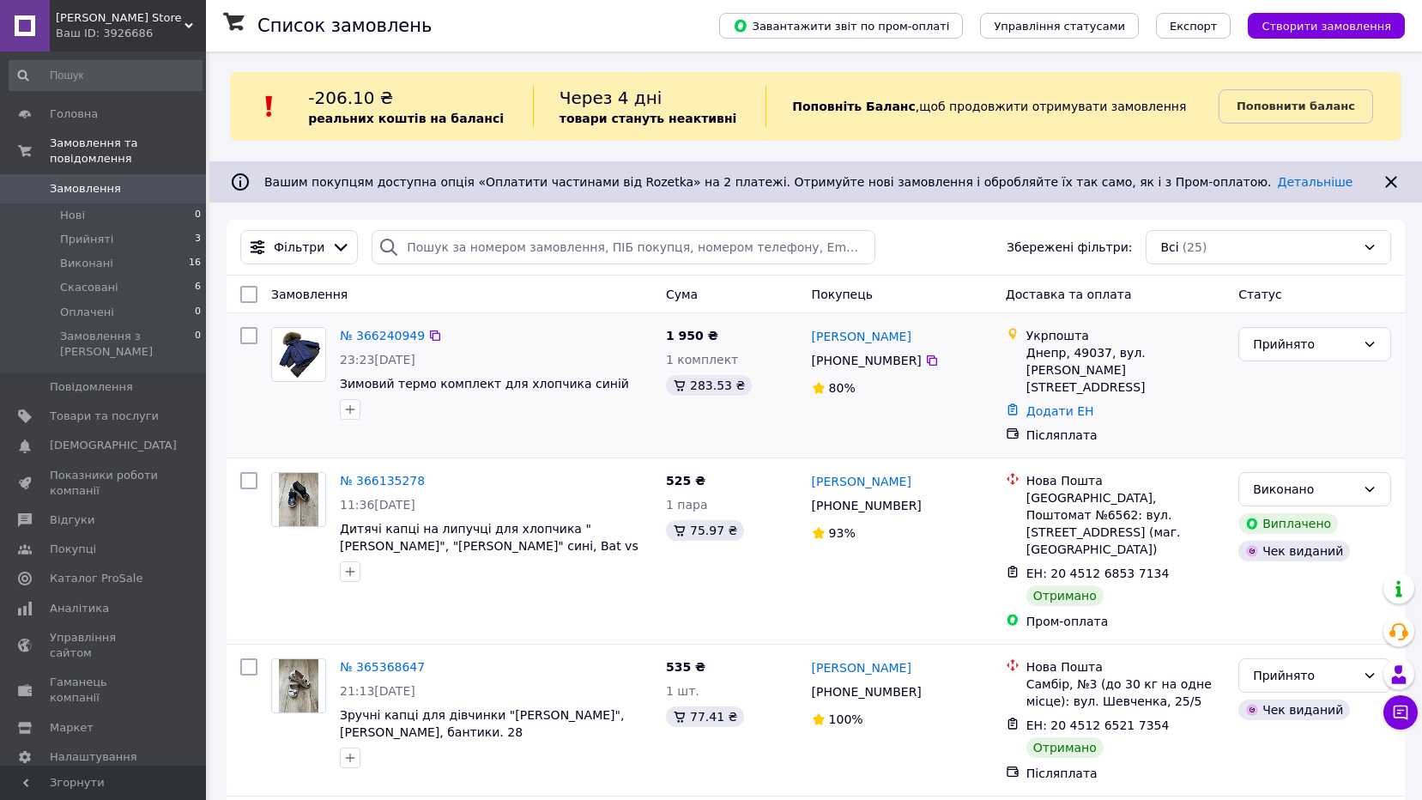
click at [309, 357] on img at bounding box center [298, 355] width 53 height 50
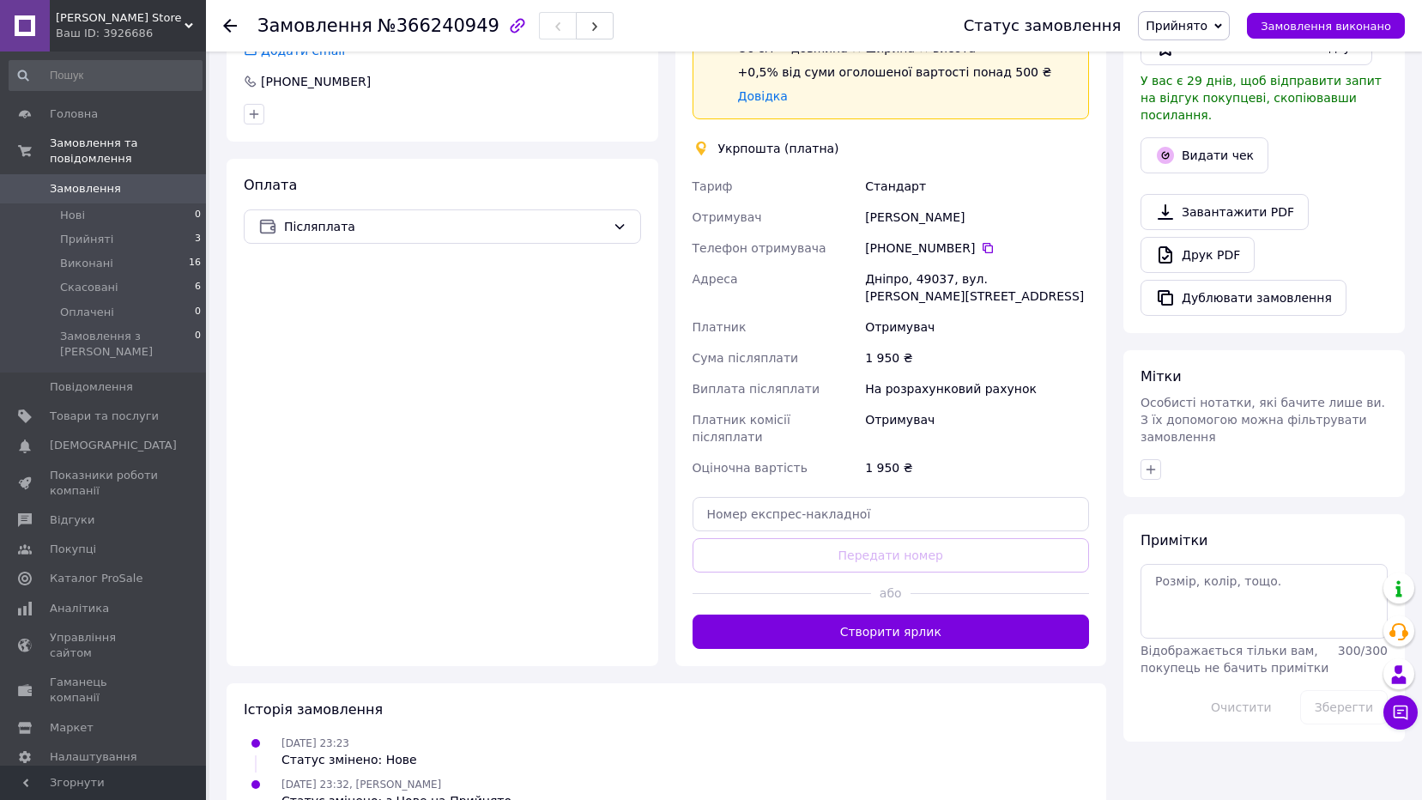
scroll to position [506, 0]
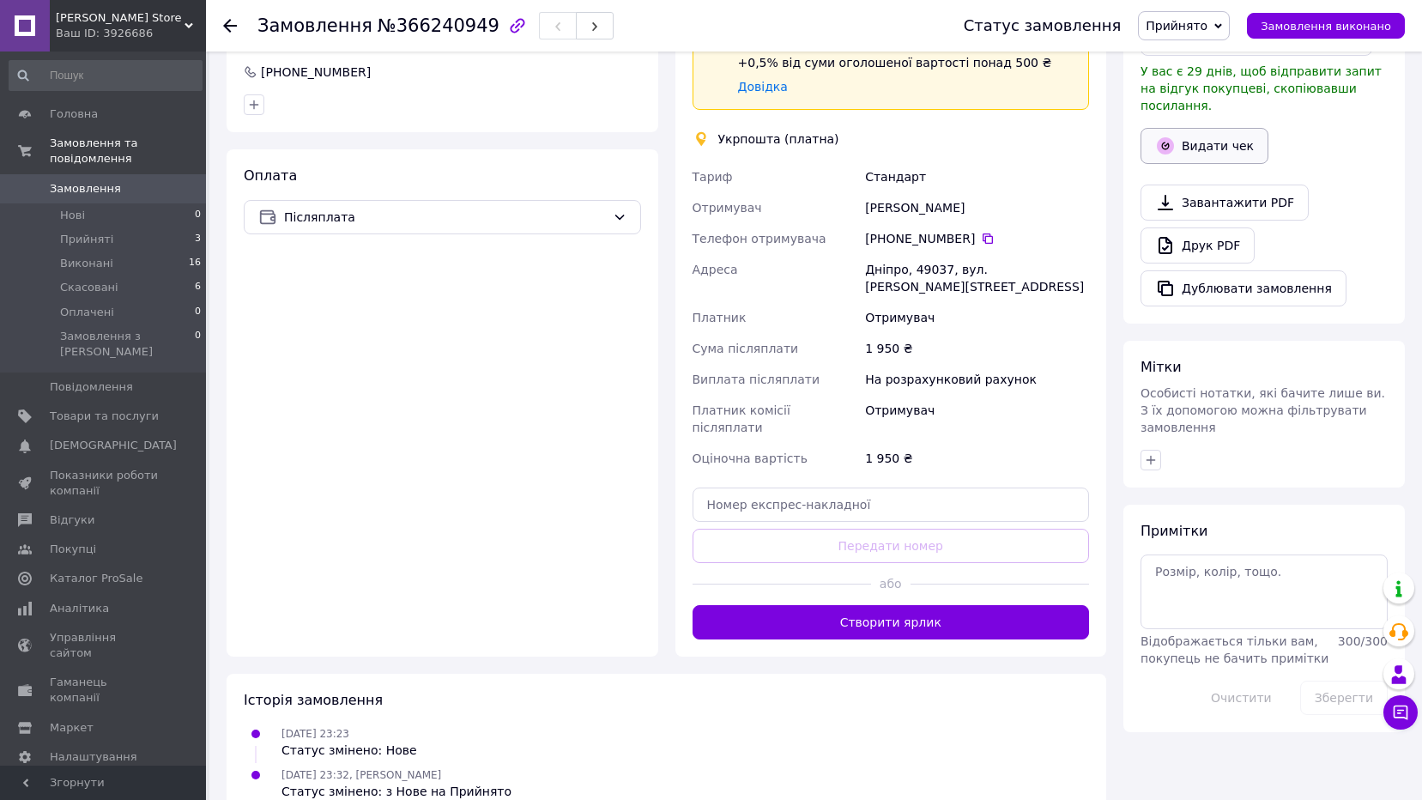
click at [1185, 128] on button "Видати чек" at bounding box center [1205, 146] width 128 height 36
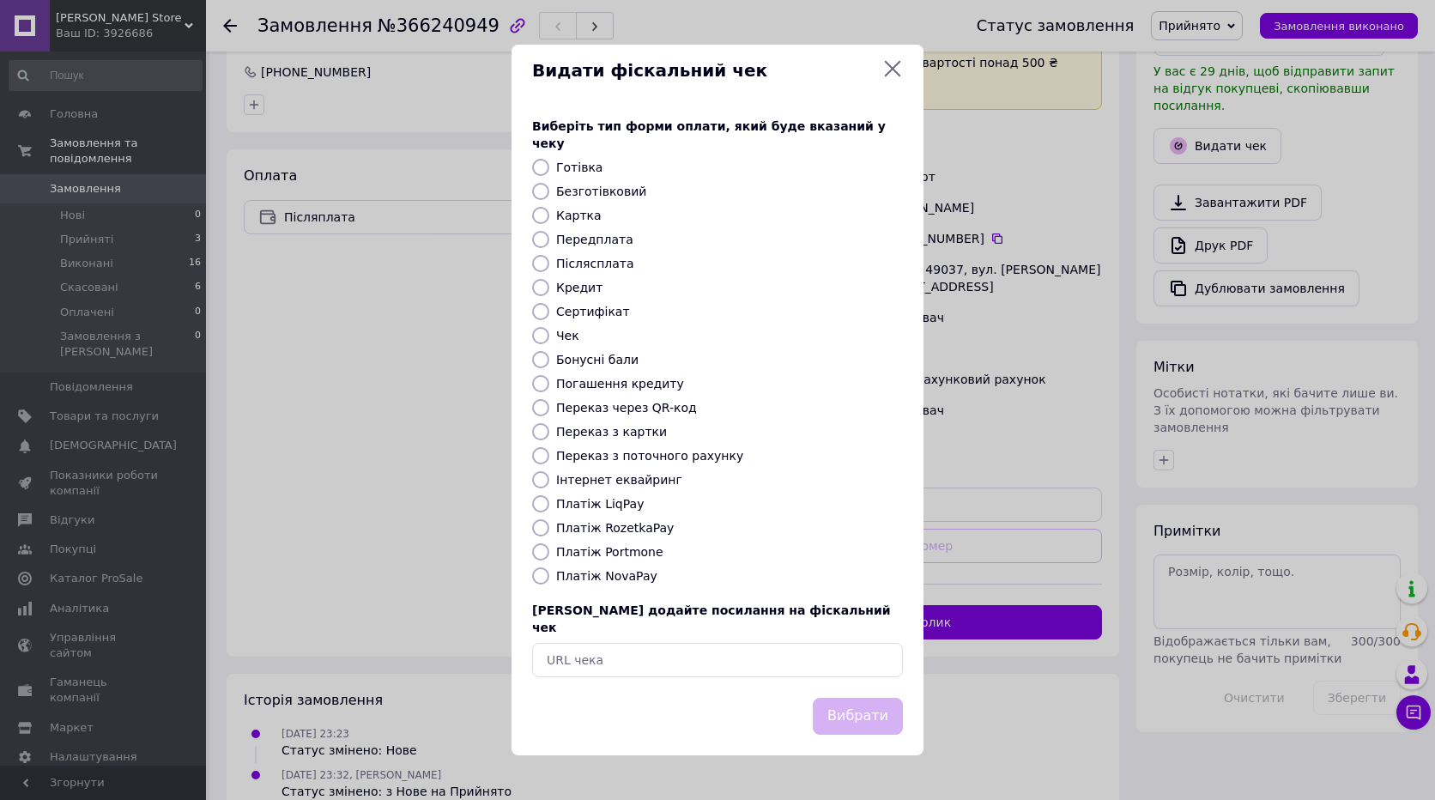
click at [548, 263] on input "Післясплата" at bounding box center [540, 263] width 17 height 17
radio input "true"
click at [866, 705] on button "Вибрати" at bounding box center [858, 716] width 90 height 37
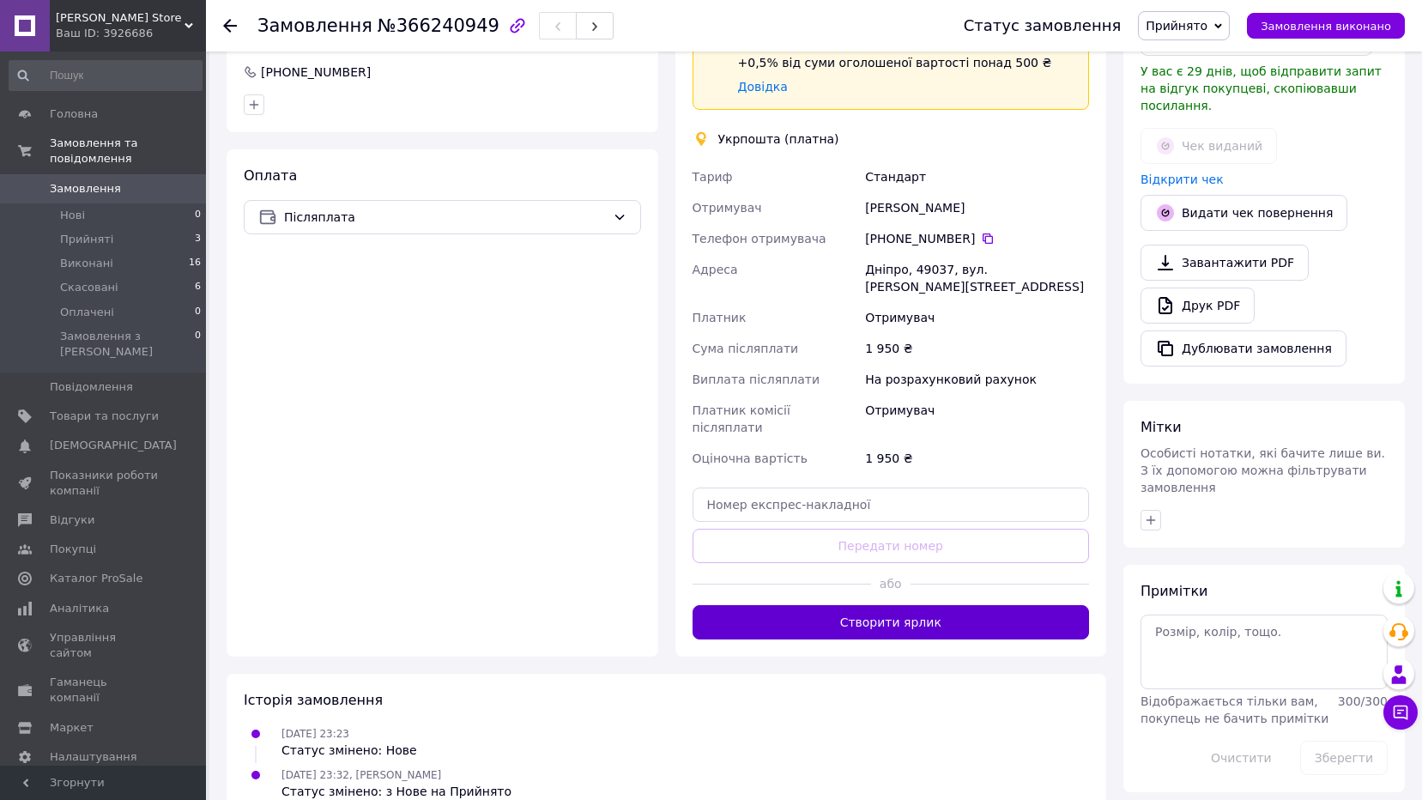
click at [865, 605] on button "Створити ярлик" at bounding box center [891, 622] width 397 height 34
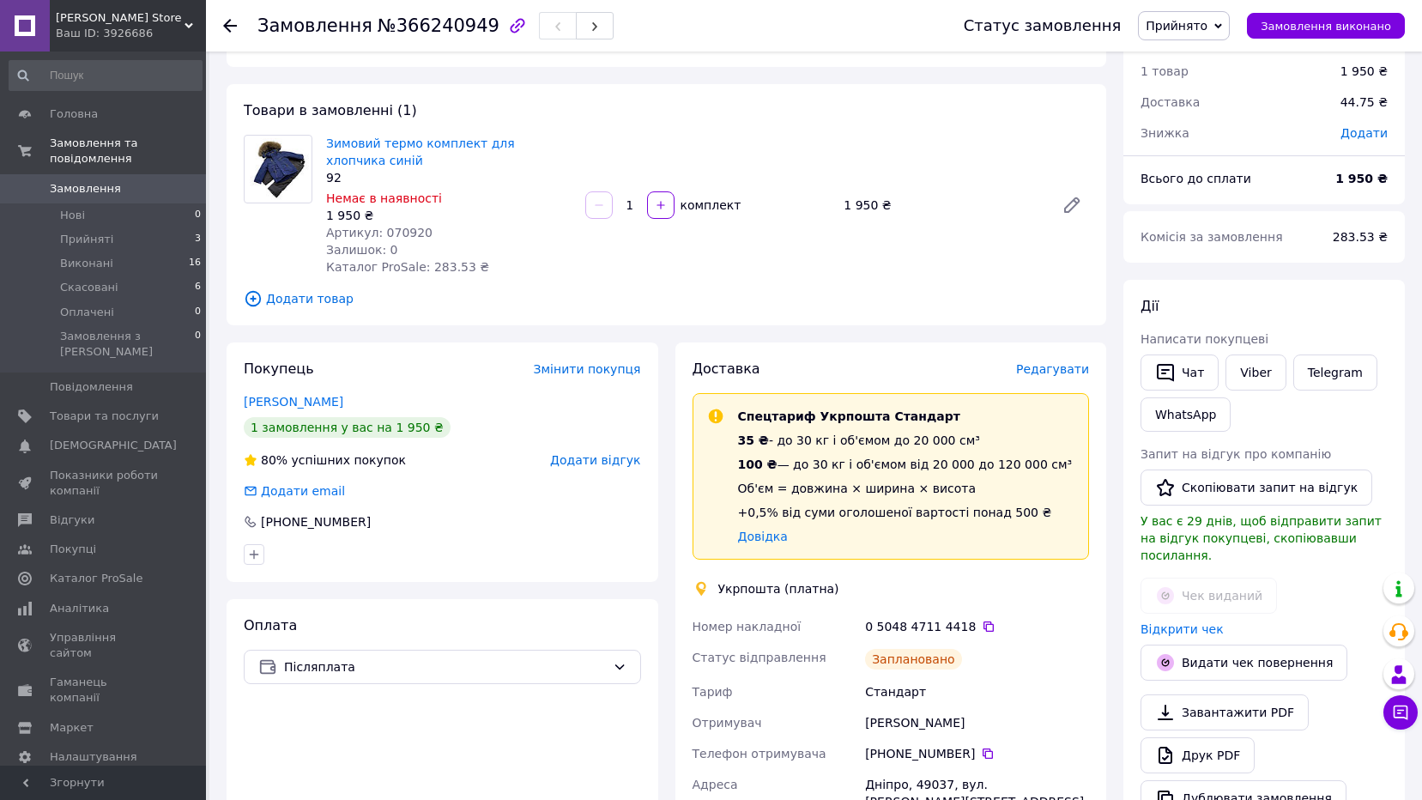
scroll to position [56, 0]
click at [1196, 381] on button "Чат" at bounding box center [1180, 373] width 78 height 36
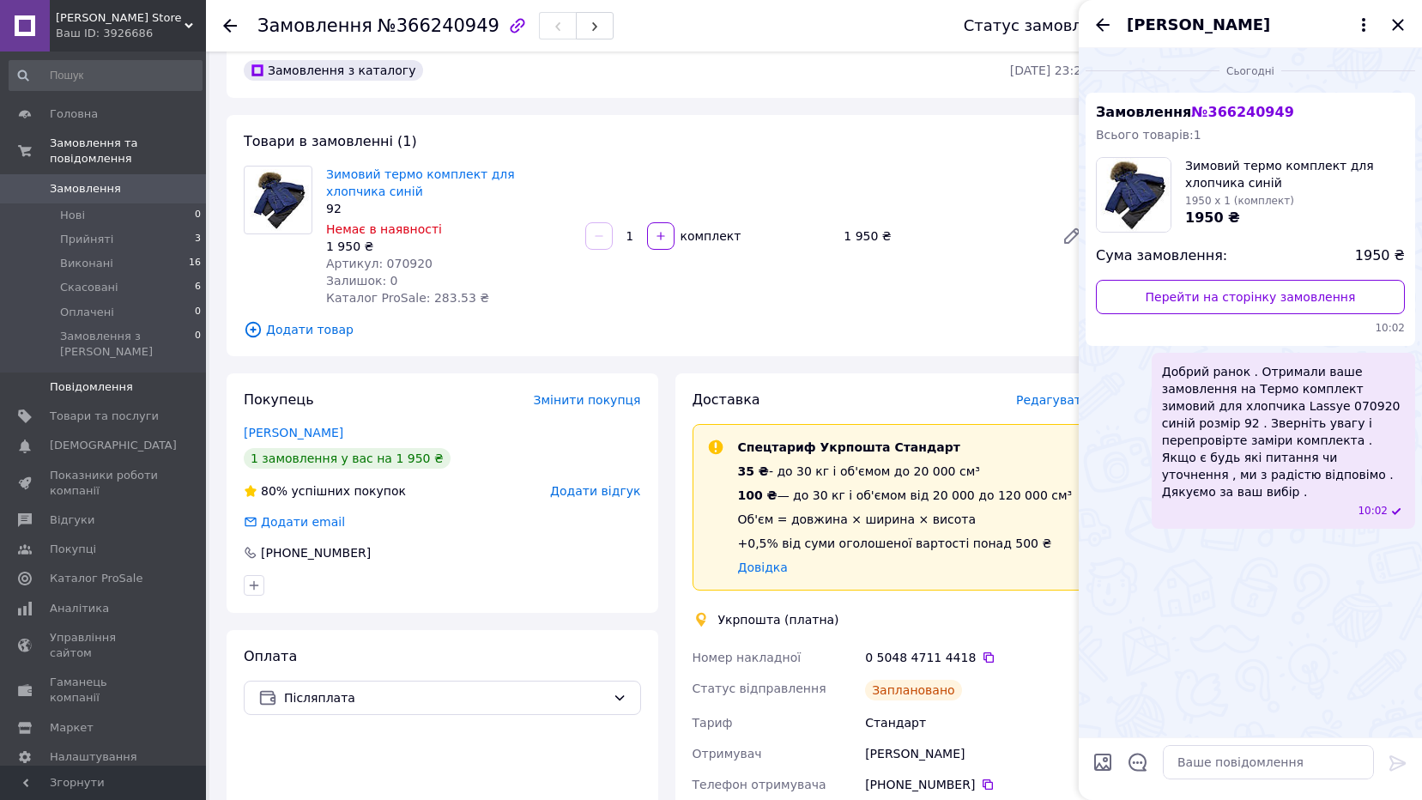
scroll to position [0, 0]
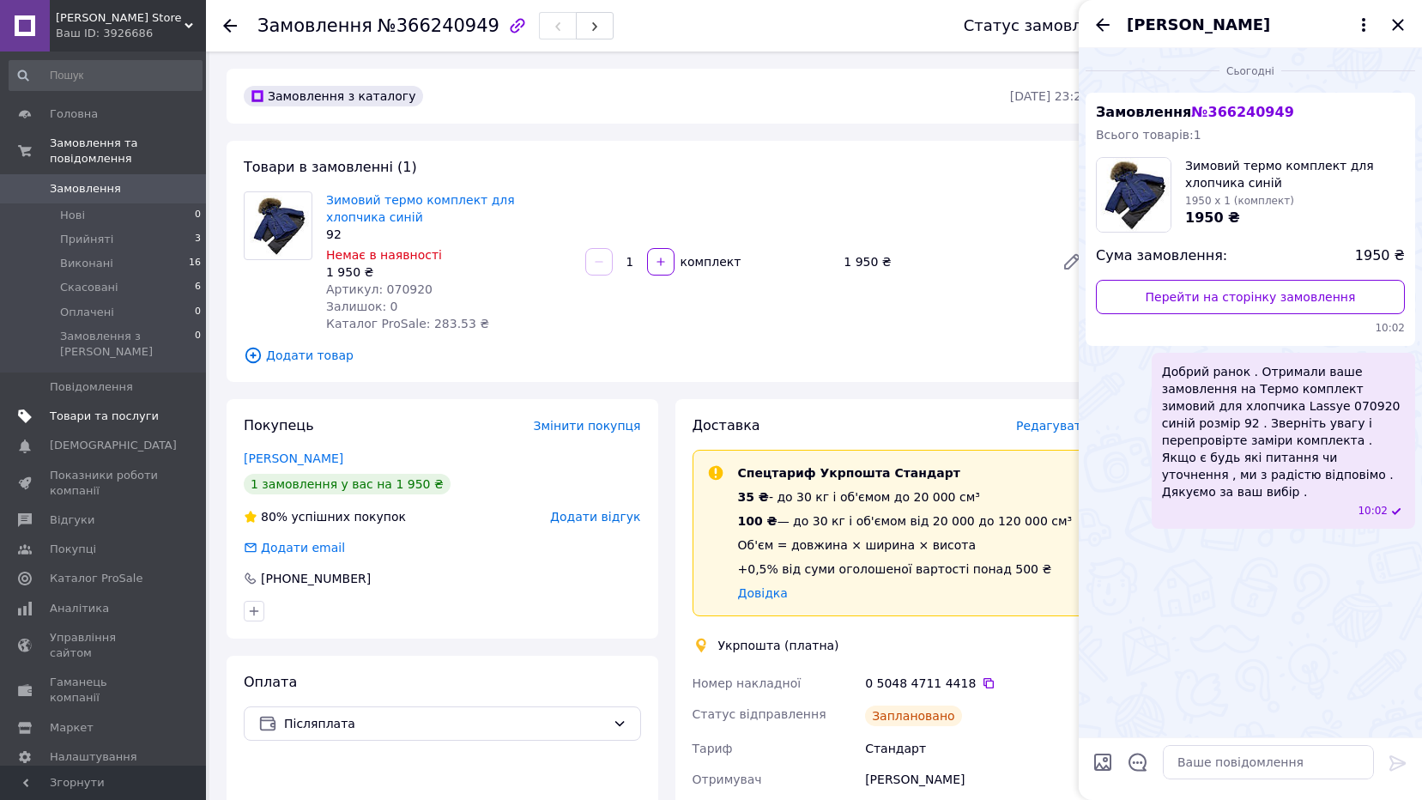
click at [81, 409] on span "Товари та послуги" at bounding box center [104, 416] width 109 height 15
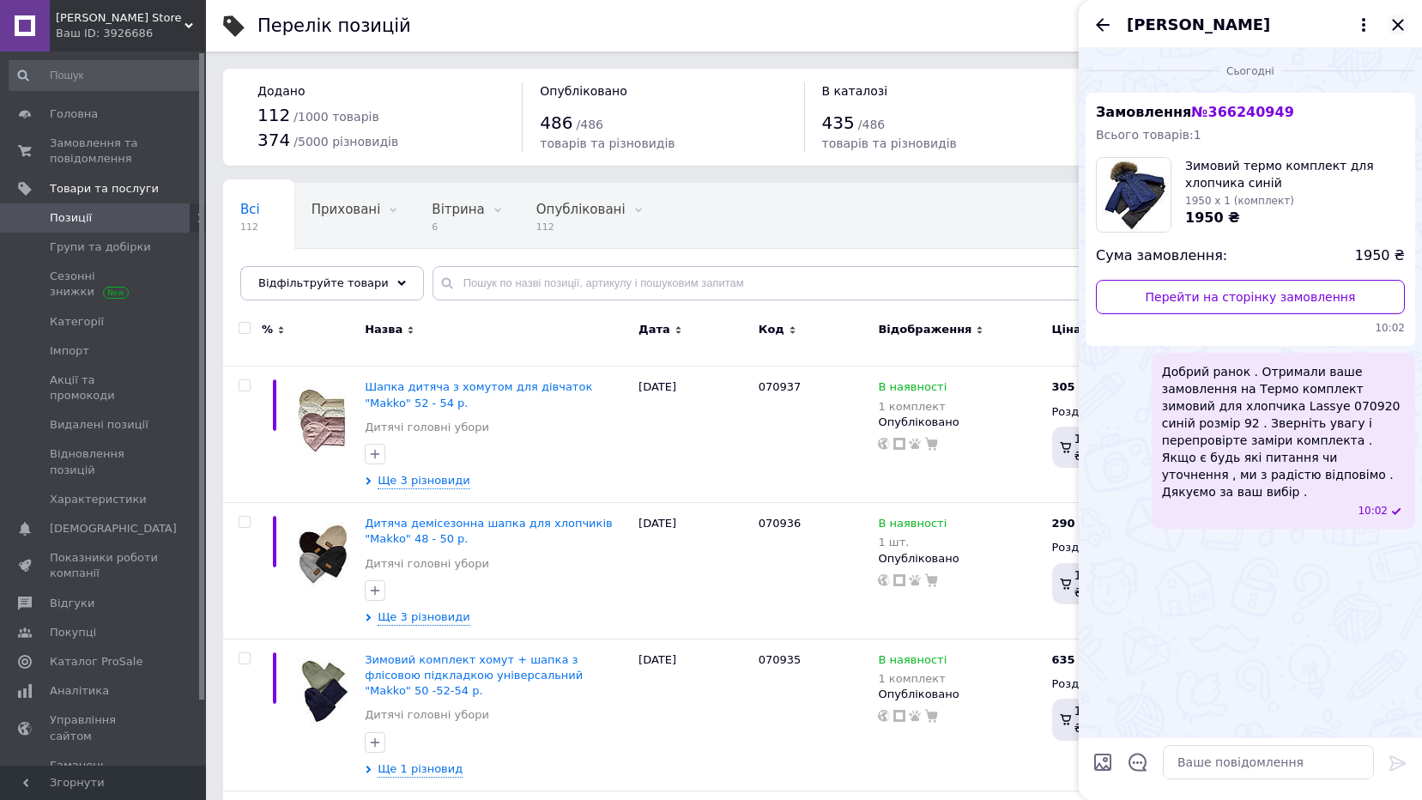
click at [1395, 26] on icon "Закрити" at bounding box center [1398, 25] width 21 height 21
